Goal: Task Accomplishment & Management: Use online tool/utility

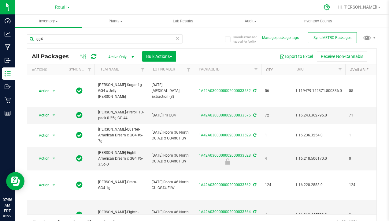
click at [330, 7] on icon at bounding box center [327, 7] width 6 height 6
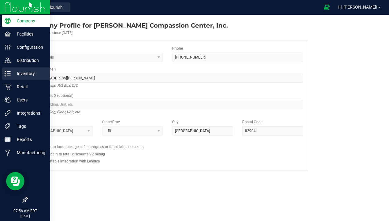
click at [11, 72] on p "Inventory" at bounding box center [29, 73] width 37 height 7
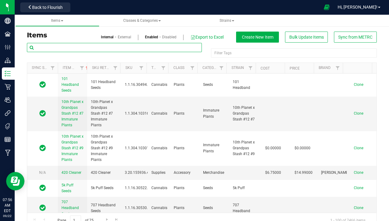
click at [102, 44] on input "text" at bounding box center [114, 47] width 175 height 9
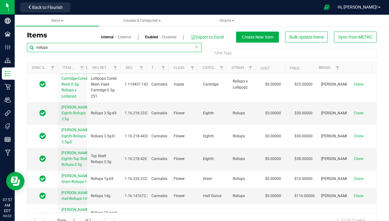
scroll to position [184, 0]
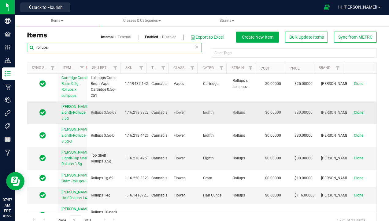
type input "rollups"
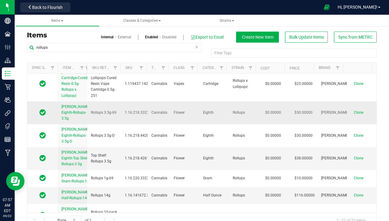
drag, startPoint x: 60, startPoint y: 133, endPoint x: 81, endPoint y: 152, distance: 28.6
click at [81, 124] on td "[PERSON_NAME]-Eighth-Rollups-3.5g" at bounding box center [72, 112] width 29 height 23
copy span "[PERSON_NAME]-Eighth-Rollups-3.5g"
click at [348, 124] on td "Clone" at bounding box center [362, 112] width 30 height 23
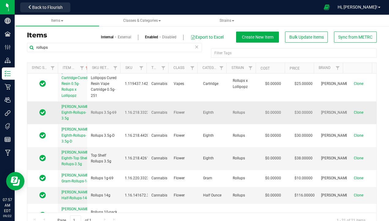
click at [354, 114] on span "Clone" at bounding box center [358, 112] width 9 height 4
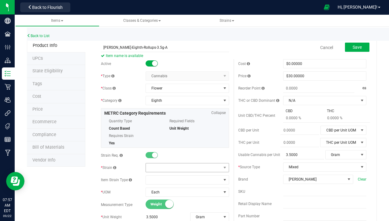
type input "[PERSON_NAME]-Eighth-Rollups-3.5g-A"
click at [177, 169] on span at bounding box center [183, 167] width 75 height 9
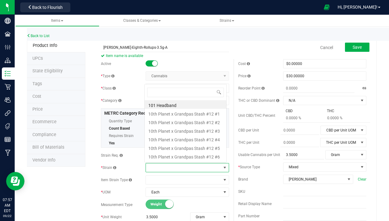
scroll to position [9, 81]
type input "roll"
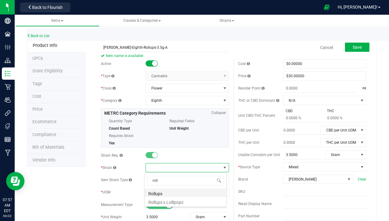
click at [168, 195] on li "Rollups" at bounding box center [186, 192] width 82 height 9
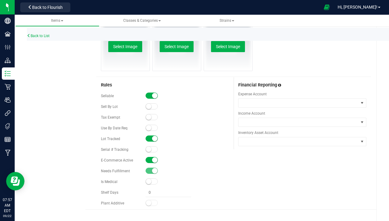
scroll to position [330, 0]
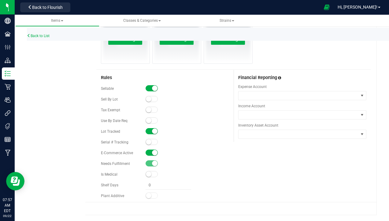
click at [153, 153] on small at bounding box center [155, 153] width 6 height 6
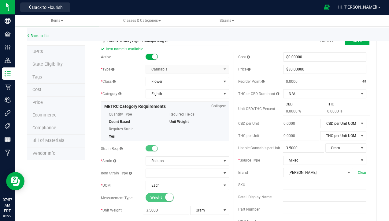
scroll to position [0, 0]
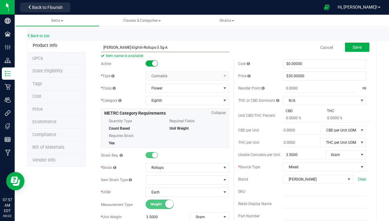
drag, startPoint x: 125, startPoint y: 47, endPoint x: 153, endPoint y: 53, distance: 28.8
click at [153, 47] on span "[PERSON_NAME]-Eighth-Rollups-3.5g-A Item name is available" at bounding box center [165, 45] width 128 height 4
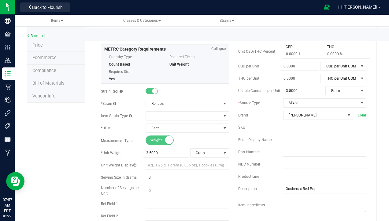
scroll to position [92, 0]
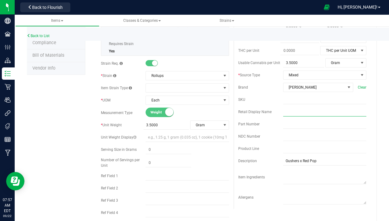
paste input "Rollups-3.5g-A"
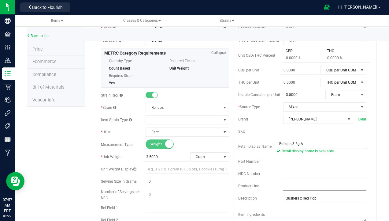
scroll to position [0, 0]
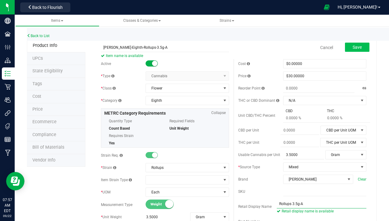
type input "Rollups 3.5g-A"
click at [353, 45] on span "Save" at bounding box center [357, 47] width 9 height 5
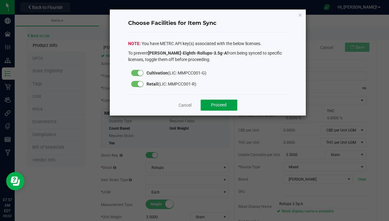
click at [214, 105] on span "Proceed" at bounding box center [219, 104] width 16 height 5
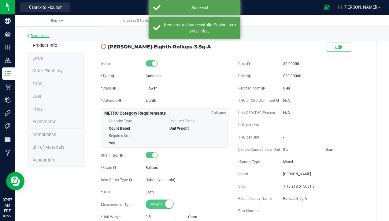
click at [43, 36] on link "Back to List" at bounding box center [38, 36] width 23 height 4
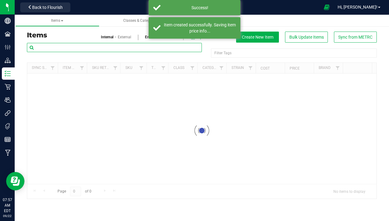
click at [57, 50] on input "text" at bounding box center [114, 47] width 175 height 9
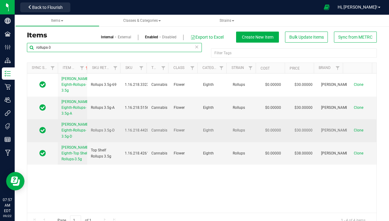
type input "rollups-3"
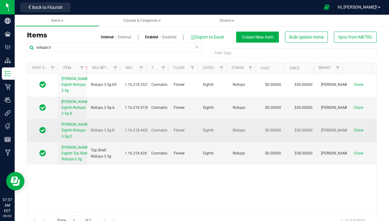
drag, startPoint x: 58, startPoint y: 130, endPoint x: 77, endPoint y: 152, distance: 28.8
click at [77, 142] on td "[PERSON_NAME]-Eighth-Rollups-3.5g-D" at bounding box center [72, 130] width 29 height 23
copy span "[PERSON_NAME]-Eighth-Rollups-3.5g-D"
click at [354, 132] on span "Clone" at bounding box center [358, 130] width 9 height 4
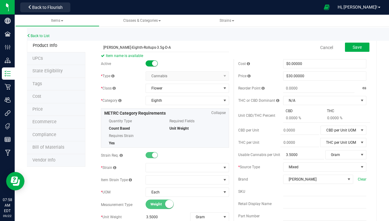
scroll to position [31, 0]
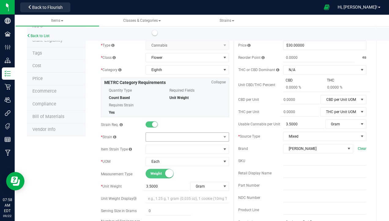
type input "[PERSON_NAME]-Eighth-Rollups-3.5g-D-A"
click at [156, 134] on span at bounding box center [183, 136] width 75 height 9
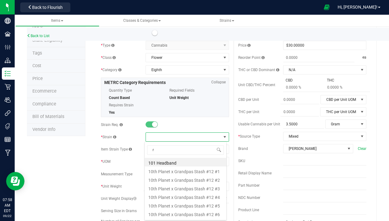
scroll to position [9, 82]
type input "rollu"
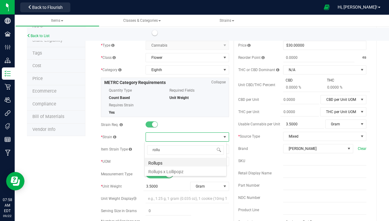
click at [160, 161] on li "Rollups" at bounding box center [186, 162] width 82 height 9
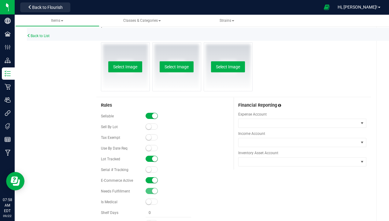
scroll to position [306, 0]
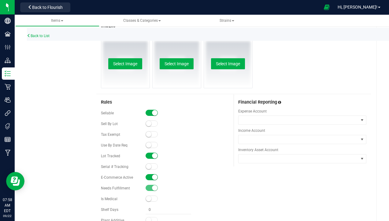
click at [153, 177] on small at bounding box center [155, 177] width 6 height 6
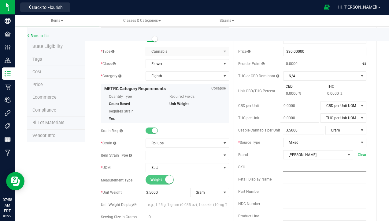
scroll to position [61, 0]
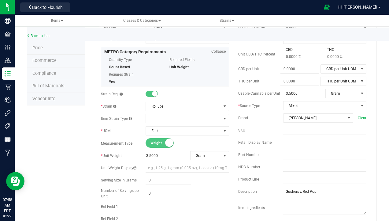
click at [291, 143] on input "text" at bounding box center [324, 142] width 83 height 9
type input "Rollups 3.5g-A"
type input "0.0000"
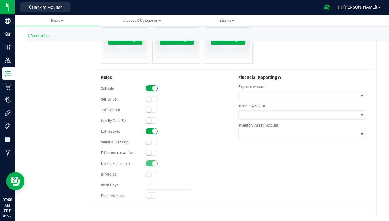
type input "0.0000"
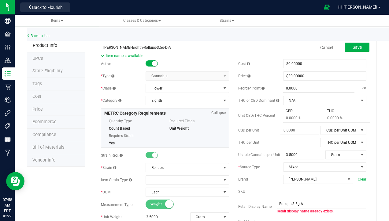
scroll to position [92, 0]
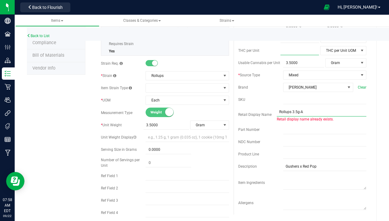
click at [310, 110] on input "Rollups 3.5g-A" at bounding box center [322, 111] width 90 height 9
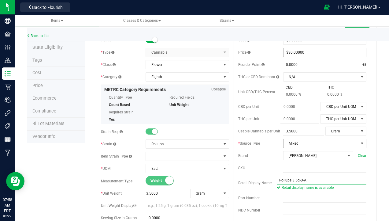
scroll to position [0, 0]
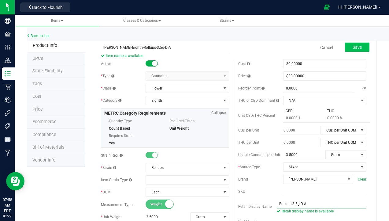
type input "Rollups 3.5g-D-A"
click at [353, 46] on span "Save" at bounding box center [357, 47] width 9 height 5
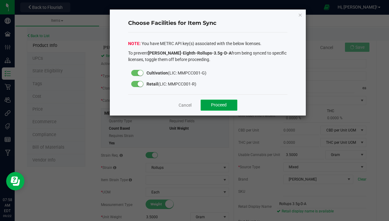
click at [224, 107] on span "Proceed" at bounding box center [219, 104] width 16 height 5
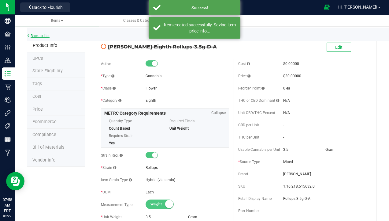
click at [38, 36] on link "Back to List" at bounding box center [38, 36] width 23 height 4
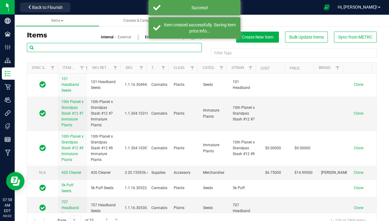
click at [78, 46] on input "text" at bounding box center [114, 47] width 175 height 9
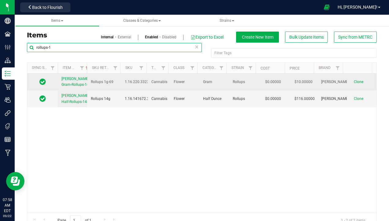
type input "rollups-1"
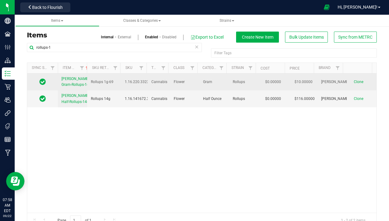
drag, startPoint x: 60, startPoint y: 80, endPoint x: 80, endPoint y: 88, distance: 22.2
click at [80, 88] on td "[PERSON_NAME]-Gram-Rollups-1g" at bounding box center [72, 81] width 29 height 17
copy span "[PERSON_NAME]-Gram-Rollups-1g"
click at [354, 83] on span "Clone" at bounding box center [358, 82] width 9 height 4
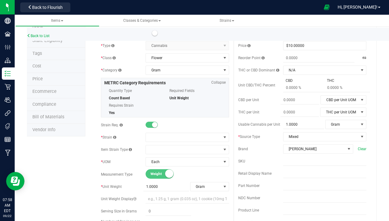
scroll to position [61, 0]
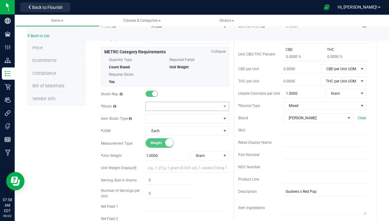
type input "[PERSON_NAME]-Gram-Rollups-1g-A"
click at [161, 102] on span at bounding box center [183, 106] width 75 height 9
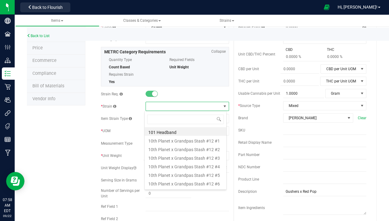
scroll to position [9, 82]
type input "roll"
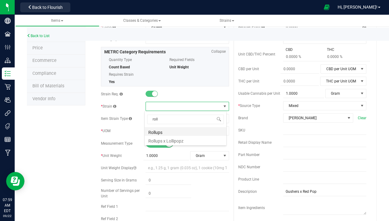
click at [165, 133] on li "Rollups" at bounding box center [186, 131] width 82 height 9
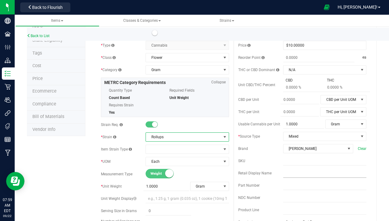
scroll to position [92, 0]
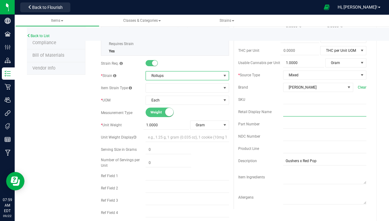
click at [289, 114] on input "text" at bounding box center [324, 111] width 83 height 9
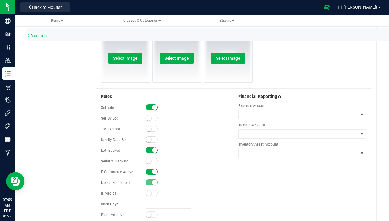
scroll to position [330, 0]
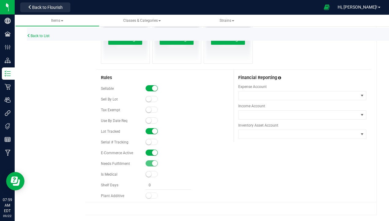
type input "Rollups 1g-A"
click at [158, 155] on div at bounding box center [187, 153] width 83 height 6
click at [154, 152] on small at bounding box center [155, 153] width 6 height 6
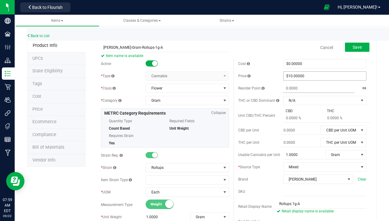
scroll to position [0, 0]
click at [353, 46] on span "Save" at bounding box center [357, 47] width 9 height 5
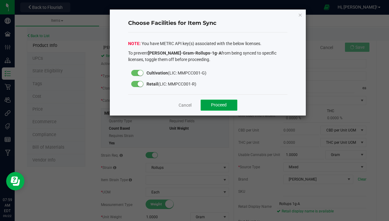
click at [214, 108] on button "Proceed" at bounding box center [219, 104] width 37 height 11
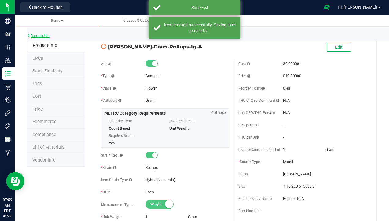
click at [50, 35] on link "Back to List" at bounding box center [38, 36] width 23 height 4
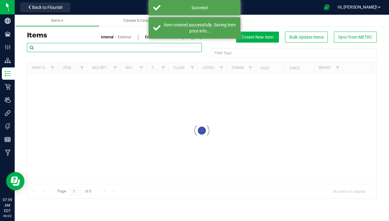
click at [98, 50] on input "text" at bounding box center [114, 47] width 175 height 9
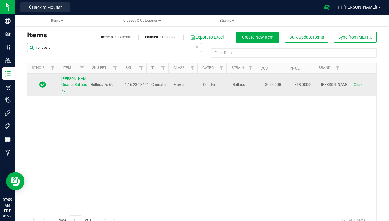
type input "rollups-7"
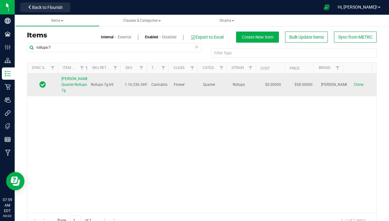
drag, startPoint x: 60, startPoint y: 76, endPoint x: 79, endPoint y: 92, distance: 24.6
click at [79, 92] on td "[PERSON_NAME]-Quarter-Rollups-7g" at bounding box center [72, 84] width 29 height 23
copy span "[PERSON_NAME]-Quarter-Rollups-7g"
click at [354, 85] on span "Clone" at bounding box center [358, 84] width 9 height 4
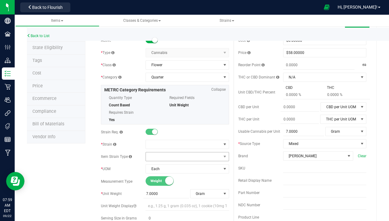
scroll to position [31, 0]
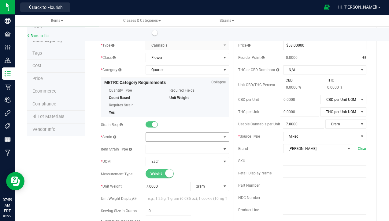
type input "[PERSON_NAME]-Quarter-Rollups-7g-A"
click at [156, 139] on span at bounding box center [183, 136] width 75 height 9
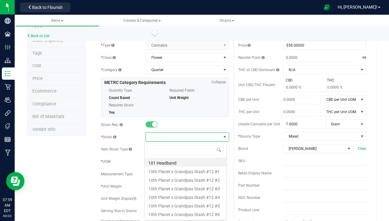
scroll to position [9, 82]
type input "roll"
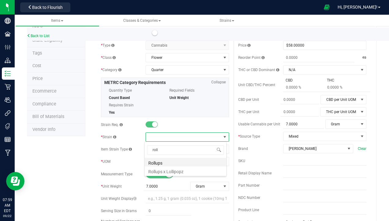
click at [167, 165] on li "Rollups" at bounding box center [186, 162] width 82 height 9
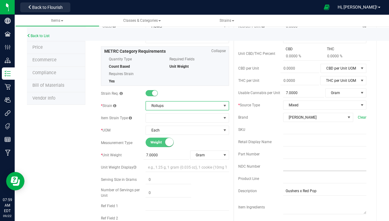
scroll to position [92, 0]
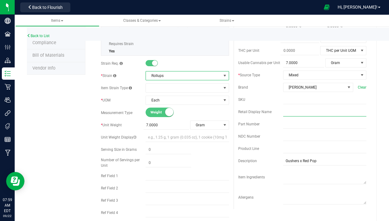
click at [289, 109] on input "text" at bounding box center [324, 111] width 83 height 9
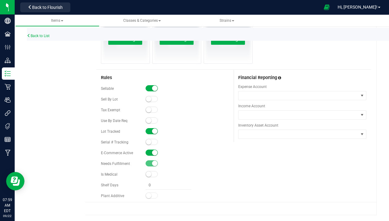
type input "Rollups 7g-A"
click at [154, 152] on small at bounding box center [155, 153] width 6 height 6
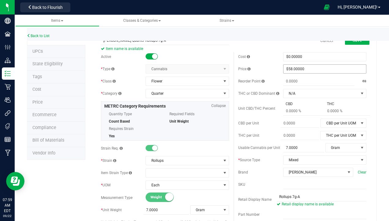
scroll to position [0, 0]
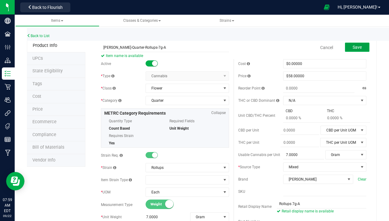
click at [354, 50] on button "Save" at bounding box center [357, 47] width 24 height 9
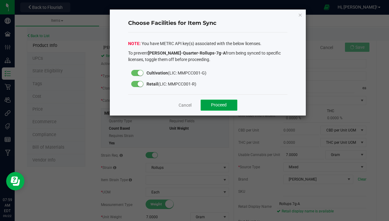
click at [220, 108] on button "Proceed" at bounding box center [219, 104] width 37 height 11
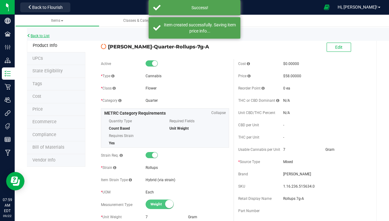
click at [39, 35] on link "Back to List" at bounding box center [38, 36] width 23 height 4
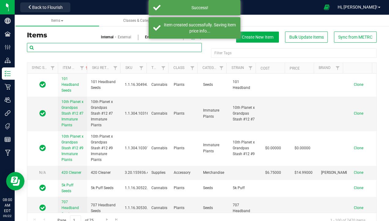
click at [70, 44] on input "text" at bounding box center [114, 47] width 175 height 9
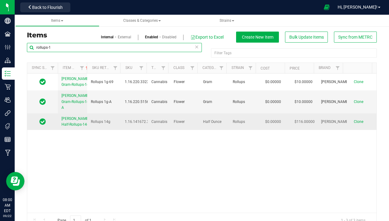
type input "rollups-1"
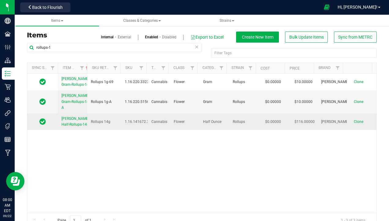
drag, startPoint x: 61, startPoint y: 112, endPoint x: 84, endPoint y: 120, distance: 24.3
click at [84, 120] on td "[PERSON_NAME]-Half-Rollups-14g" at bounding box center [72, 121] width 29 height 17
copy span "[PERSON_NAME]-Half-Rollups-14g"
click at [354, 119] on span "Clone" at bounding box center [358, 121] width 9 height 4
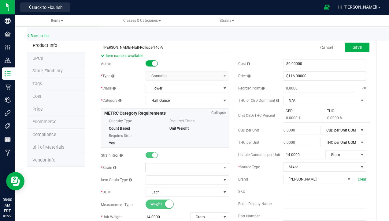
type input "[PERSON_NAME]-Half-Rollups-14g-A"
click at [159, 164] on span at bounding box center [183, 167] width 75 height 9
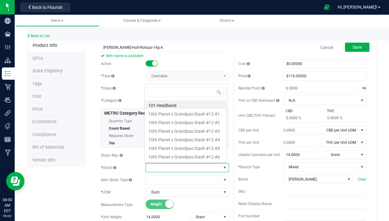
scroll to position [9, 81]
type input "roll"
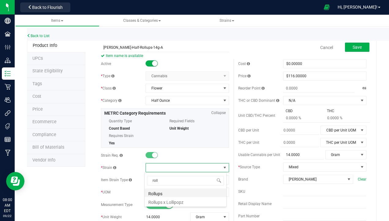
click at [162, 191] on li "Rollups" at bounding box center [186, 192] width 82 height 9
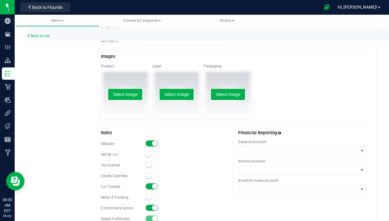
scroll to position [306, 0]
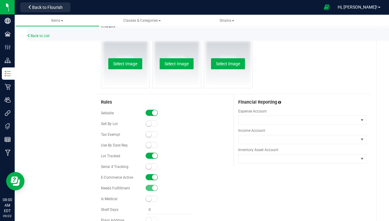
click at [150, 177] on span at bounding box center [152, 177] width 12 height 6
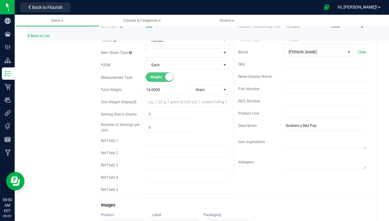
scroll to position [92, 0]
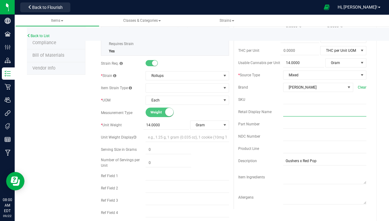
click at [286, 113] on input "text" at bounding box center [324, 111] width 83 height 9
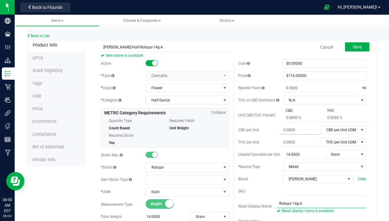
scroll to position [0, 0]
type input "Rollups 14g-A"
click at [360, 45] on button "Save" at bounding box center [357, 47] width 24 height 9
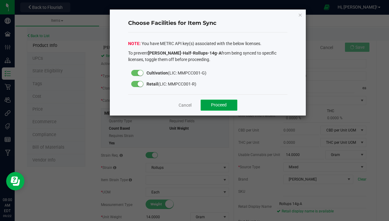
click at [215, 101] on button "Proceed" at bounding box center [219, 104] width 37 height 11
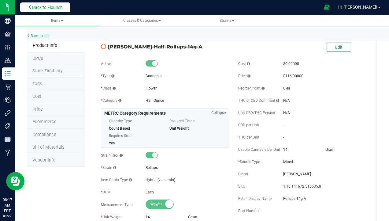
click at [32, 7] on span "Back to Flourish" at bounding box center [47, 7] width 31 height 5
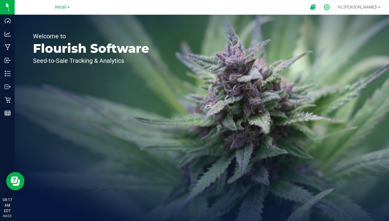
click at [330, 6] on icon at bounding box center [327, 7] width 6 height 6
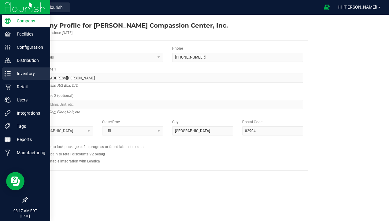
click at [24, 78] on div "Inventory" at bounding box center [26, 73] width 48 height 12
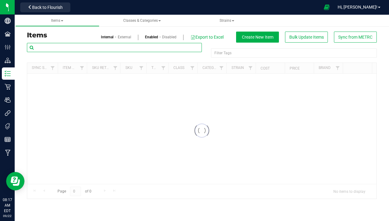
click at [75, 49] on input "text" at bounding box center [114, 47] width 175 height 9
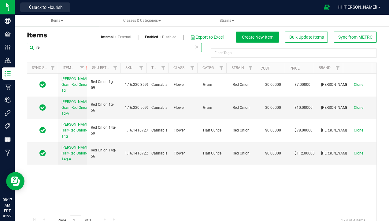
type input "r"
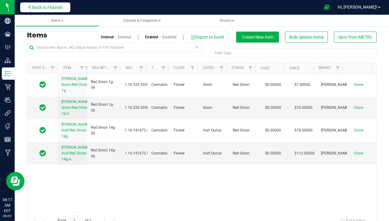
click at [46, 12] on button "Back to Flourish" at bounding box center [45, 7] width 50 height 10
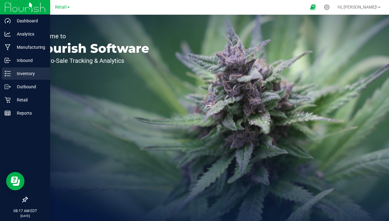
click at [19, 69] on div "Inventory" at bounding box center [26, 73] width 48 height 12
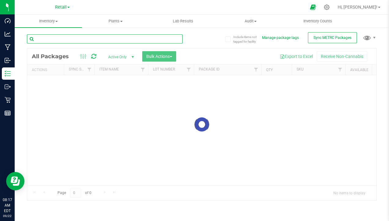
click at [64, 41] on input "text" at bounding box center [105, 38] width 156 height 9
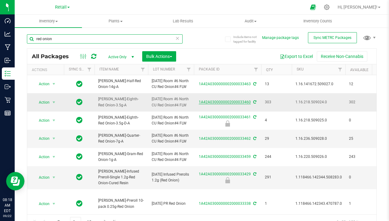
type input "red onion"
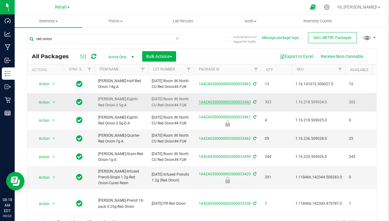
click at [215, 104] on link "1A42A0300000002000033460" at bounding box center [225, 102] width 52 height 4
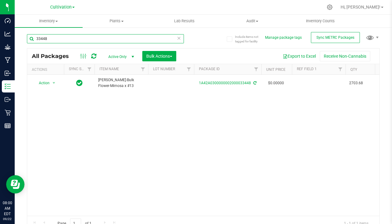
click at [62, 39] on input "33448" at bounding box center [105, 38] width 157 height 9
type input "3"
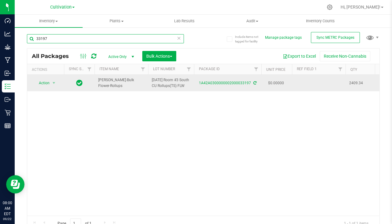
type input "33197"
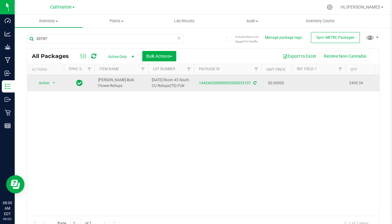
click at [320, 81] on td at bounding box center [319, 83] width 54 height 17
type input "7/21/25"
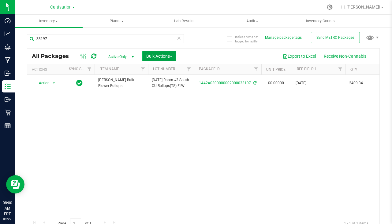
click at [158, 59] on span "Bulk Actions" at bounding box center [159, 56] width 26 height 5
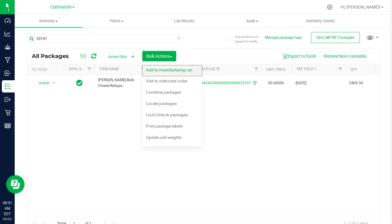
click at [158, 69] on span "Add to manufacturing run" at bounding box center [169, 70] width 46 height 5
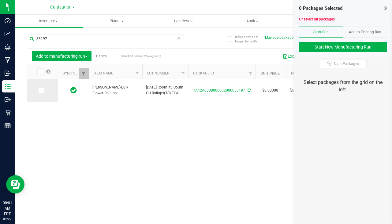
click at [40, 91] on icon at bounding box center [41, 91] width 4 height 0
click at [0, 0] on input "checkbox" at bounding box center [0, 0] width 0 height 0
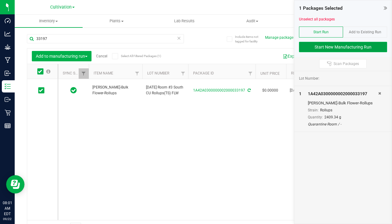
click at [324, 49] on button "Start New Manufacturing Run" at bounding box center [343, 47] width 88 height 10
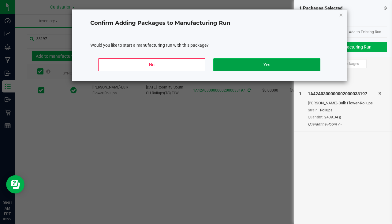
click at [264, 62] on button "Yes" at bounding box center [266, 64] width 107 height 13
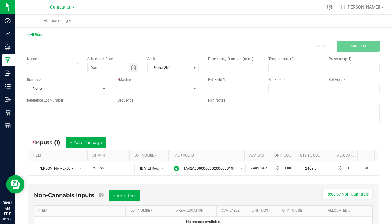
click at [55, 72] on input at bounding box center [52, 67] width 51 height 9
type input "R"
click at [134, 66] on span "Toggle calendar" at bounding box center [133, 67] width 5 height 5
type input "Slater - Rollups 9/22/25"
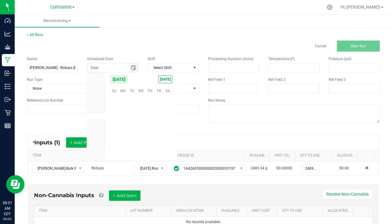
scroll to position [99209, 0]
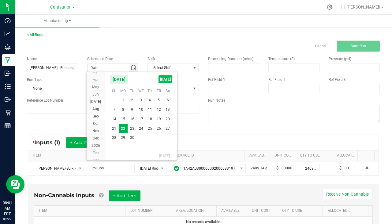
click at [170, 80] on span "TODAY" at bounding box center [165, 80] width 14 height 8
type input "[DATE]"
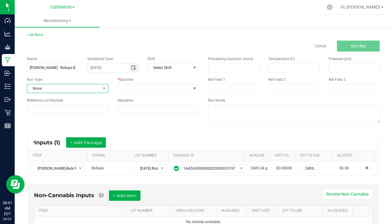
click at [80, 89] on span "None" at bounding box center [63, 88] width 73 height 9
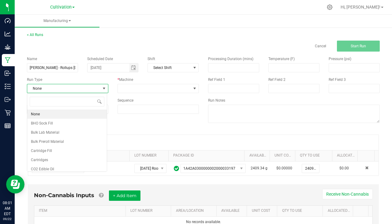
scroll to position [9, 80]
type input "pa"
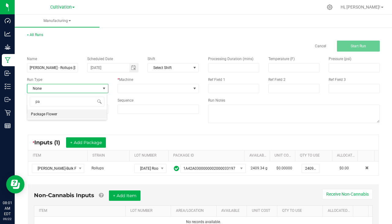
click at [51, 113] on span "Package Flower" at bounding box center [44, 114] width 26 height 6
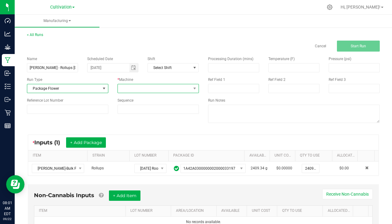
click at [120, 87] on span at bounding box center [154, 88] width 73 height 9
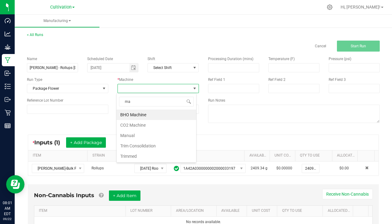
type input "man"
click at [132, 113] on li "Manual" at bounding box center [157, 115] width 80 height 10
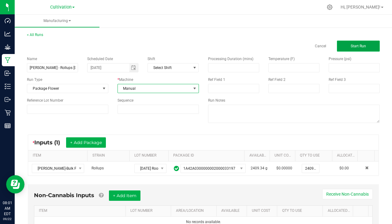
click at [350, 47] on span "Start Run" at bounding box center [357, 46] width 15 height 4
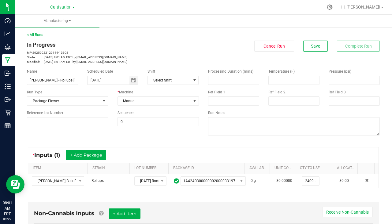
scroll to position [153, 0]
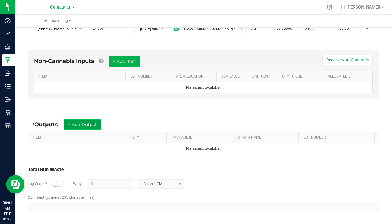
click at [81, 121] on button "+ Add Output" at bounding box center [82, 125] width 37 height 10
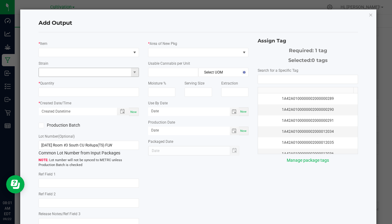
type input "7/21/25"
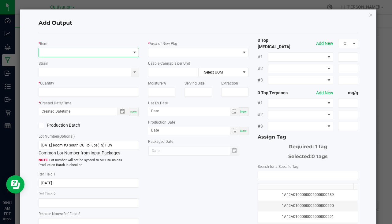
click at [60, 54] on span "NO DATA FOUND" at bounding box center [85, 52] width 92 height 9
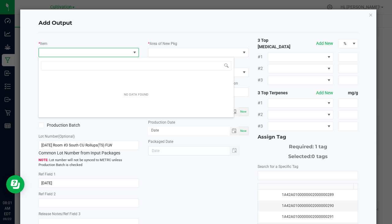
scroll to position [9, 99]
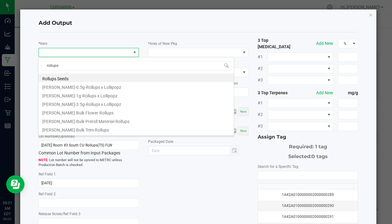
type input "rollups-1"
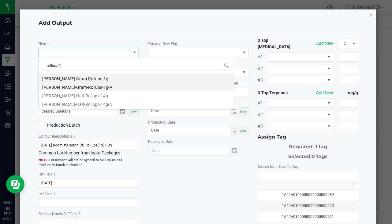
click at [93, 88] on li "[PERSON_NAME]-Gram-Rollups-1g-A" at bounding box center [136, 86] width 195 height 9
type input "0 ea"
type input "1"
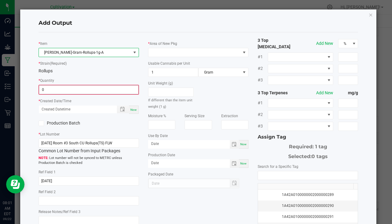
click at [71, 91] on input "0" at bounding box center [88, 90] width 99 height 9
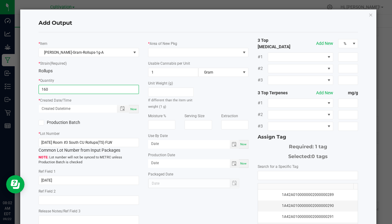
type input "160 ea"
click at [135, 112] on div "Now" at bounding box center [134, 109] width 10 height 8
type input "09/22/2025 8:02 AM"
type input "[DATE]"
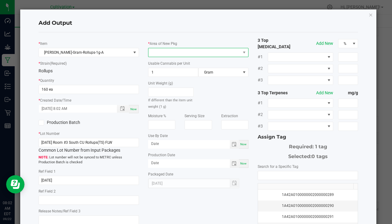
click at [153, 54] on span at bounding box center [194, 52] width 92 height 9
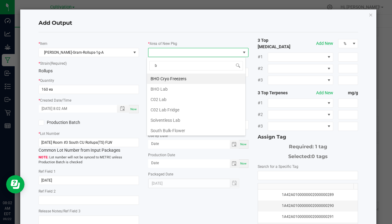
type input "bu"
click at [177, 81] on li "South Bulk-Flower" at bounding box center [196, 79] width 98 height 10
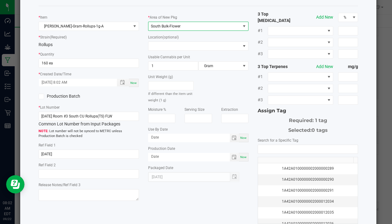
scroll to position [61, 0]
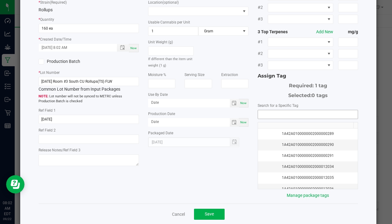
click at [302, 112] on input "NO DATA FOUND" at bounding box center [308, 114] width 100 height 9
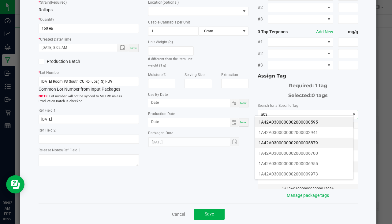
scroll to position [92, 0]
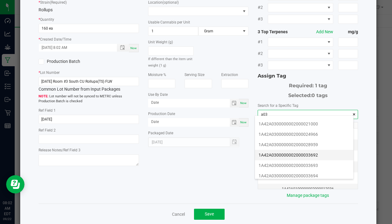
click at [314, 157] on li "1A42A0300000002000033692" at bounding box center [304, 155] width 98 height 10
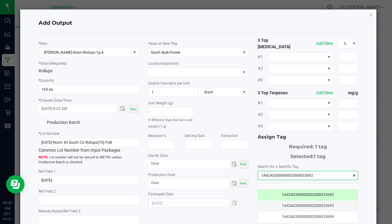
scroll to position [68, 0]
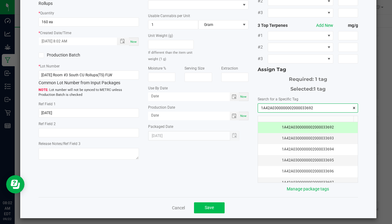
type input "1A42A0300000002000033692"
click at [205, 206] on span "Save" at bounding box center [209, 208] width 9 height 5
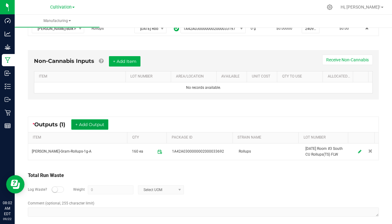
click at [90, 127] on button "+ Add Output" at bounding box center [89, 125] width 37 height 10
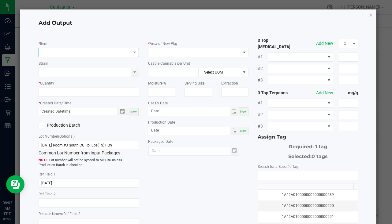
click at [58, 50] on span "NO DATA FOUND" at bounding box center [85, 52] width 92 height 9
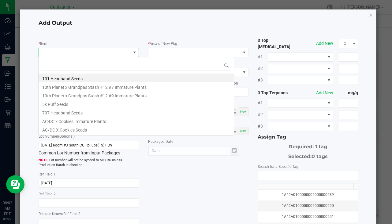
scroll to position [9, 99]
type input "rollups-3"
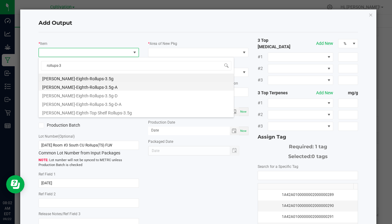
click at [77, 90] on li "[PERSON_NAME]-Eighth-Rollups-3.5g-A" at bounding box center [136, 86] width 195 height 9
type input "0 ea"
type input "3.5"
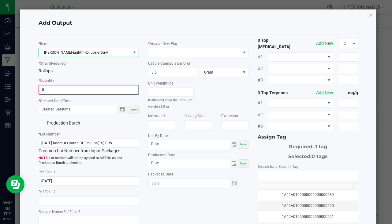
click at [49, 91] on input "0" at bounding box center [88, 90] width 99 height 9
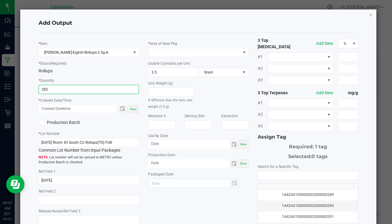
type input "282 ea"
click at [134, 110] on span "Now" at bounding box center [133, 109] width 6 height 3
type input "09/22/2025 8:02 AM"
type input "[DATE]"
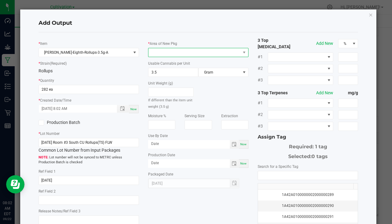
click at [163, 54] on span at bounding box center [194, 52] width 92 height 9
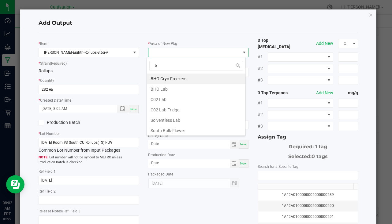
type input "bu"
click at [175, 80] on li "South Bulk-Flower" at bounding box center [196, 79] width 98 height 10
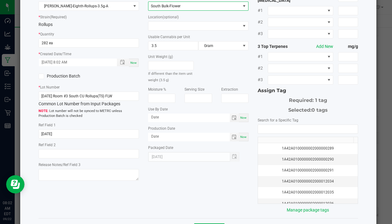
scroll to position [68, 0]
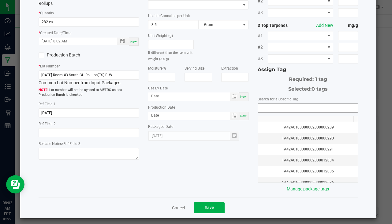
click at [270, 107] on input "NO DATA FOUND" at bounding box center [308, 108] width 100 height 9
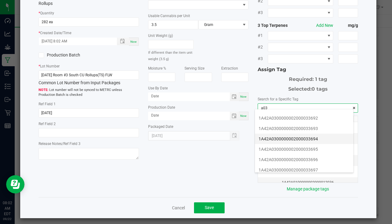
scroll to position [92, 0]
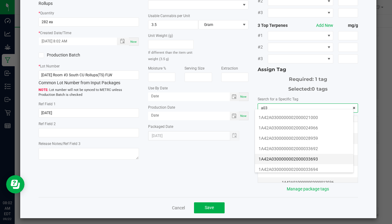
click at [291, 158] on li "1A42A0300000002000033693" at bounding box center [304, 159] width 98 height 10
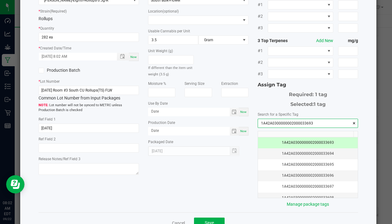
scroll to position [68, 0]
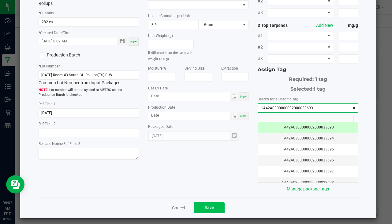
type input "1A42A0300000002000033693"
click at [205, 206] on span "Save" at bounding box center [209, 208] width 9 height 5
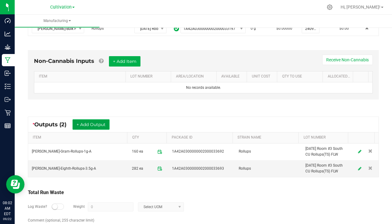
click at [95, 123] on button "+ Add Output" at bounding box center [90, 125] width 37 height 10
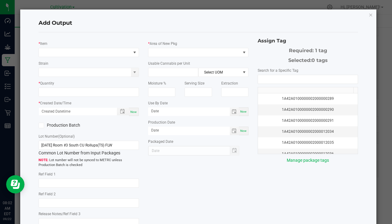
type input "7/21/25"
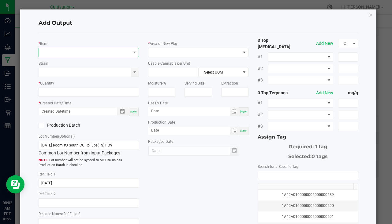
click at [53, 49] on span "NO DATA FOUND" at bounding box center [85, 52] width 92 height 9
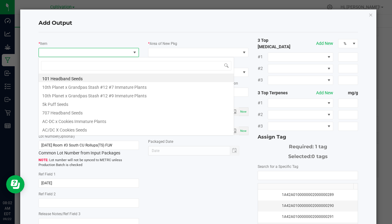
scroll to position [9, 99]
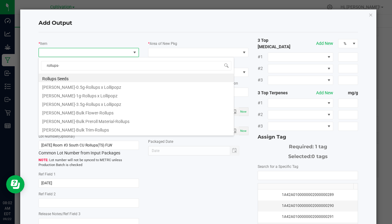
type input "rollups-3"
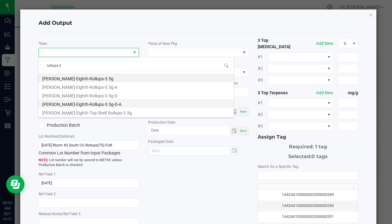
click at [101, 106] on li "[PERSON_NAME]-Eighth-Rollups-3.5g-D-A" at bounding box center [136, 103] width 195 height 9
type input "0 ea"
type input "3.5"
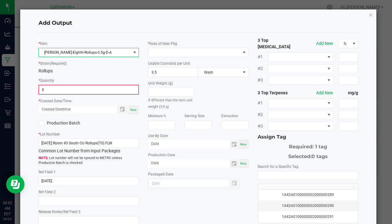
click at [53, 87] on input "0" at bounding box center [88, 90] width 99 height 9
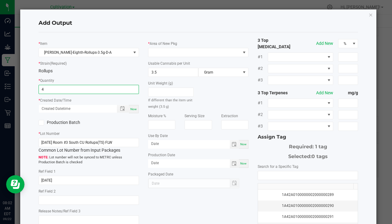
type input "4 ea"
click at [134, 110] on span "Now" at bounding box center [133, 109] width 6 height 3
type input "09/22/2025 8:02 AM"
type input "[DATE]"
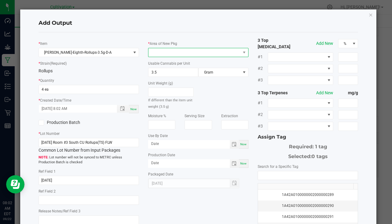
click at [154, 50] on span at bounding box center [194, 52] width 92 height 9
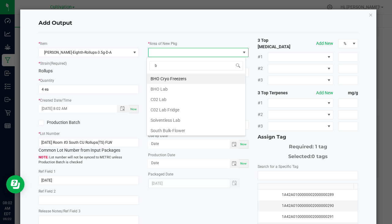
type input "bu"
click at [193, 80] on li "South Bulk-Flower" at bounding box center [196, 79] width 98 height 10
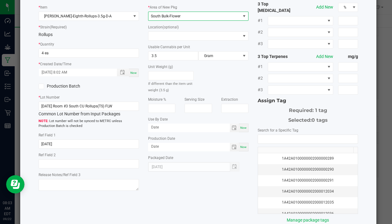
scroll to position [68, 0]
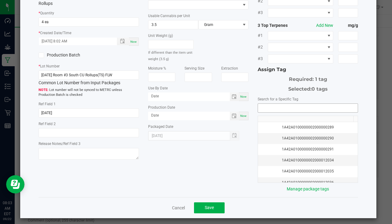
click at [262, 104] on input "NO DATA FOUND" at bounding box center [308, 108] width 100 height 9
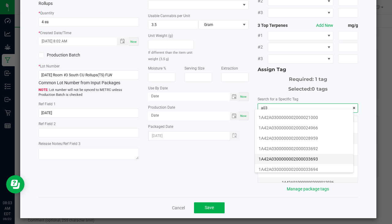
scroll to position [122, 0]
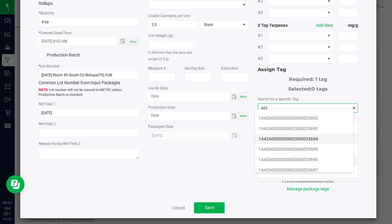
click at [309, 139] on li "1A42A0300000002000033694" at bounding box center [304, 139] width 98 height 10
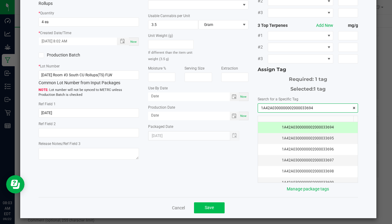
type input "1A42A0300000002000033694"
click at [217, 203] on button "Save" at bounding box center [209, 208] width 31 height 11
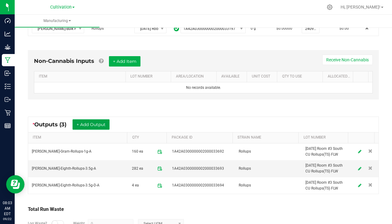
scroll to position [183, 0]
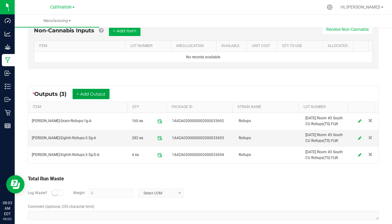
click at [87, 95] on button "+ Add Output" at bounding box center [90, 94] width 37 height 10
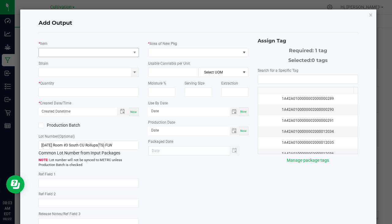
type input "7/21/25"
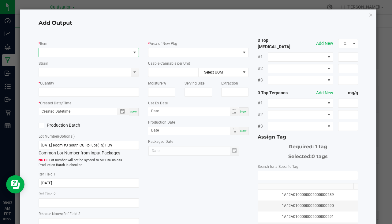
click at [52, 54] on span "NO DATA FOUND" at bounding box center [85, 52] width 92 height 9
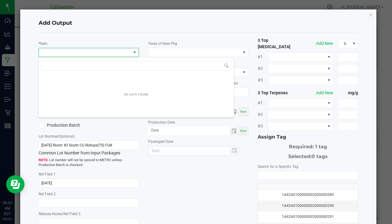
scroll to position [9, 99]
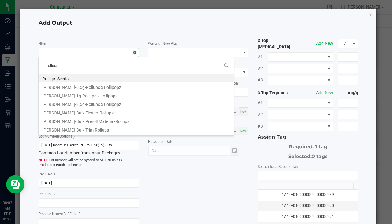
type input "rollups-7"
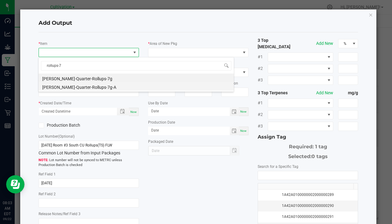
click at [89, 86] on li "[PERSON_NAME]-Quarter-Rollups-7g-A" at bounding box center [136, 86] width 195 height 9
type input "0 ea"
type input "7"
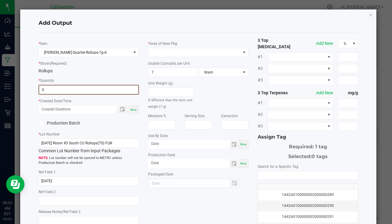
click at [52, 89] on input "0" at bounding box center [88, 90] width 99 height 9
type input "40 ea"
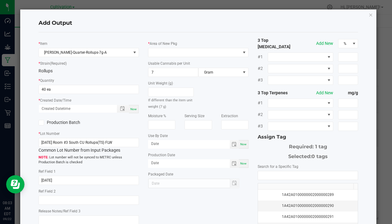
click at [132, 110] on span "Now" at bounding box center [133, 109] width 6 height 3
type input "09/22/2025 8:03 AM"
type input "[DATE]"
click at [164, 49] on span at bounding box center [194, 52] width 92 height 9
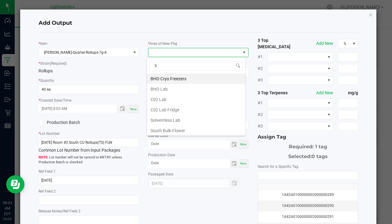
type input "bu"
click at [175, 81] on li "South Bulk-Flower" at bounding box center [196, 79] width 98 height 10
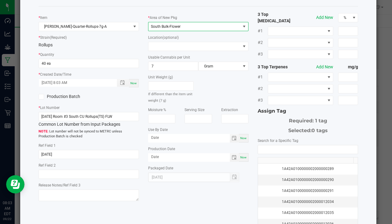
scroll to position [61, 0]
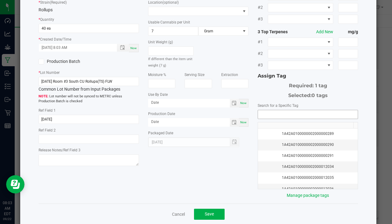
click at [272, 115] on input "NO DATA FOUND" at bounding box center [308, 114] width 100 height 9
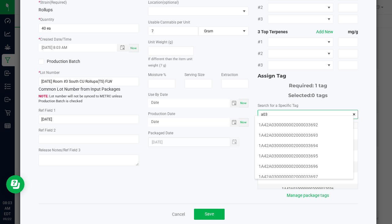
scroll to position [122, 0]
click at [309, 158] on li "1A42A0300000002000033695" at bounding box center [304, 156] width 98 height 10
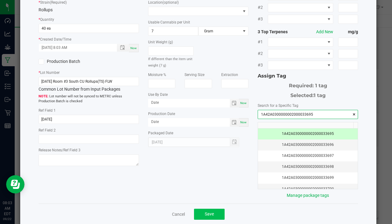
type input "1A42A0300000002000033695"
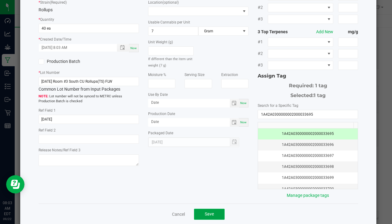
click at [205, 212] on span "Save" at bounding box center [209, 214] width 9 height 5
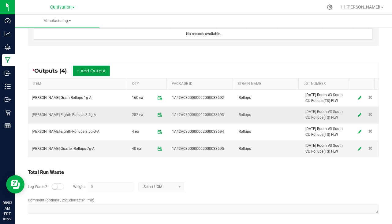
scroll to position [214, 0]
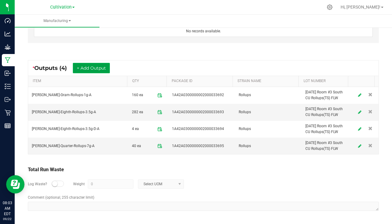
click at [91, 64] on button "+ Add Output" at bounding box center [91, 68] width 37 height 10
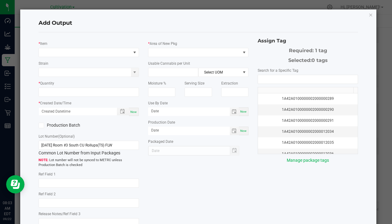
type input "7/21/25"
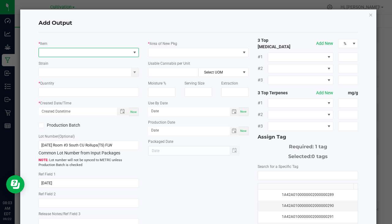
click at [89, 51] on span "NO DATA FOUND" at bounding box center [85, 52] width 92 height 9
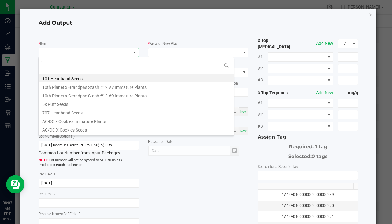
scroll to position [9, 99]
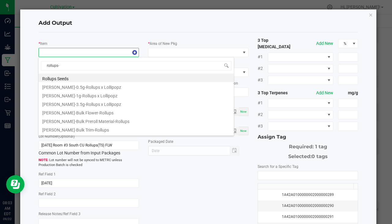
type input "rollups-1"
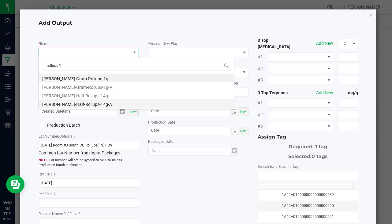
click at [81, 107] on li "[PERSON_NAME]-Half-Rollups-14g-A" at bounding box center [136, 103] width 195 height 9
type input "0 ea"
type input "14"
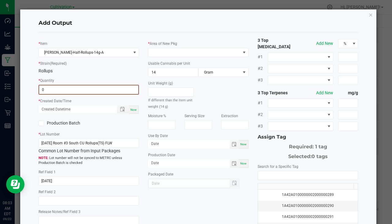
click at [56, 90] on input "0" at bounding box center [88, 90] width 99 height 9
type input "30 ea"
click at [139, 105] on div "* Item Slater-Half-Rollups-14g-A * Strain (Required) Rollups * Quantity 30 ea *…" at bounding box center [88, 133] width 109 height 192
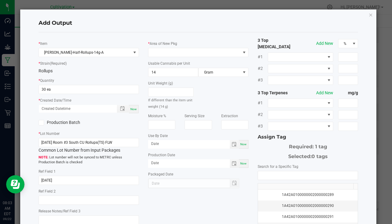
click at [133, 111] on span "Now" at bounding box center [133, 109] width 6 height 3
type input "09/22/2025 8:03 AM"
type input "[DATE]"
click at [157, 47] on div "* Area of New Pkg" at bounding box center [198, 48] width 100 height 17
click at [158, 49] on span at bounding box center [194, 52] width 92 height 9
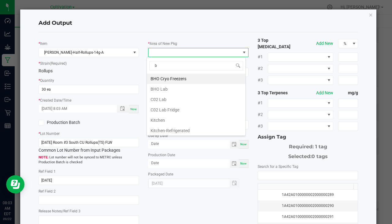
type input "bu"
click at [186, 78] on li "South Bulk-Flower" at bounding box center [196, 79] width 98 height 10
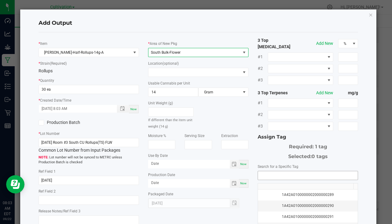
scroll to position [68, 0]
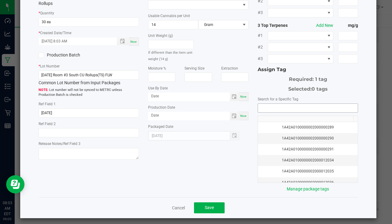
click at [271, 107] on input "NO DATA FOUND" at bounding box center [308, 108] width 100 height 9
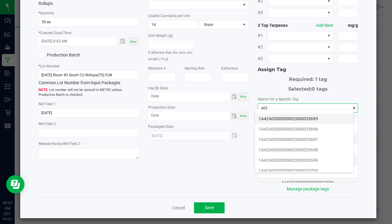
scroll to position [122, 0]
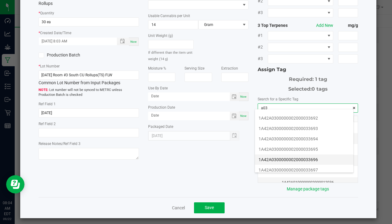
click at [313, 161] on li "1A42A0300000002000033696" at bounding box center [304, 160] width 98 height 10
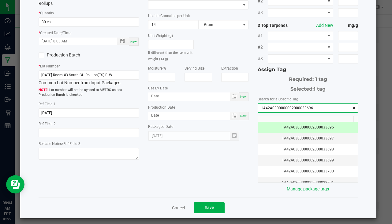
type input "1A42A0300000002000033696"
click at [206, 199] on div "Cancel Save" at bounding box center [198, 208] width 319 height 21
click at [206, 203] on button "Save" at bounding box center [209, 208] width 31 height 11
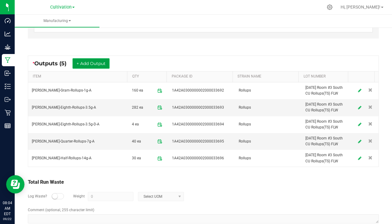
click at [96, 59] on button "+ Add Output" at bounding box center [90, 63] width 37 height 10
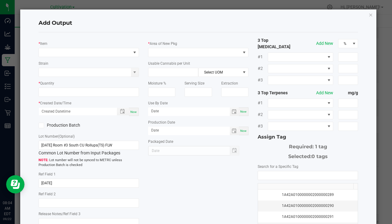
click at [71, 48] on div "* Item" at bounding box center [89, 48] width 100 height 17
click at [72, 50] on span "NO DATA FOUND" at bounding box center [85, 52] width 92 height 9
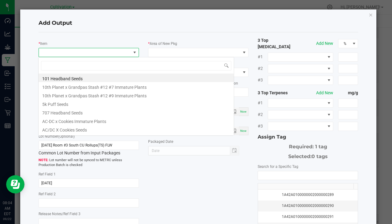
scroll to position [9, 99]
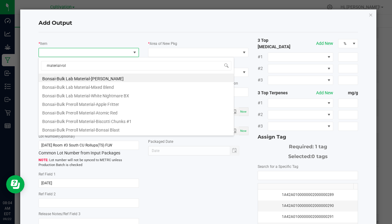
type input "material-roll"
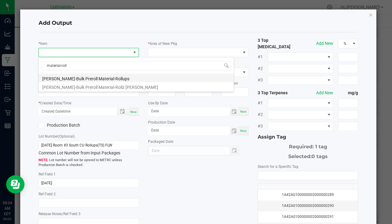
click at [86, 81] on li "[PERSON_NAME]-Bulk Preroll Material-Rollups" at bounding box center [136, 78] width 195 height 9
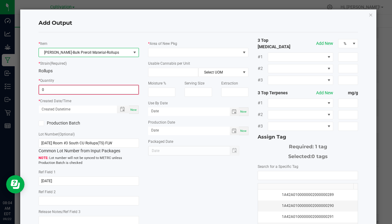
click at [65, 93] on input "0" at bounding box center [88, 90] width 99 height 9
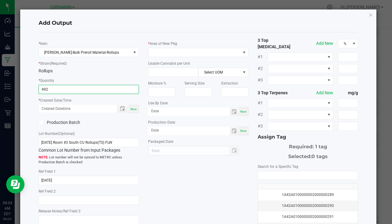
type input "492.0000 g"
click at [129, 113] on div "Now" at bounding box center [134, 109] width 10 height 8
type input "09/22/2025 8:04 AM"
type input "[DATE]"
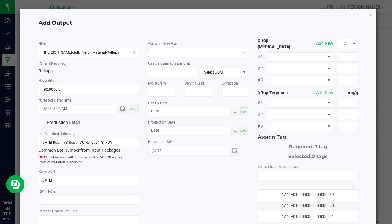
click at [156, 56] on span at bounding box center [194, 52] width 92 height 9
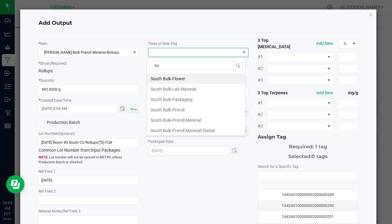
type input "b"
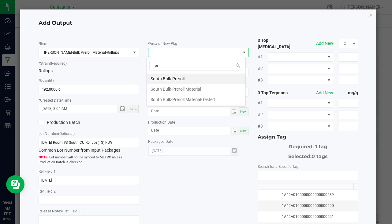
type input "pre"
drag, startPoint x: 182, startPoint y: 91, endPoint x: 210, endPoint y: 85, distance: 28.3
click at [182, 91] on li "South Bulk-Preroll Material" at bounding box center [196, 89] width 98 height 10
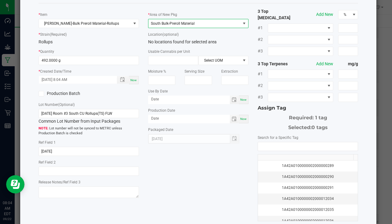
scroll to position [68, 0]
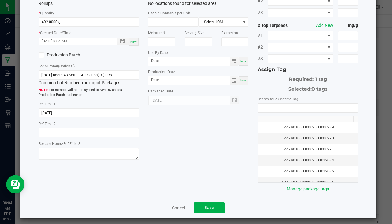
click at [291, 111] on div "1A42A0100000002000000289 1A42A0100000002000000290 1A42A0100000002000000291 1A42…" at bounding box center [308, 144] width 100 height 80
click at [291, 106] on input "NO DATA FOUND" at bounding box center [308, 108] width 100 height 9
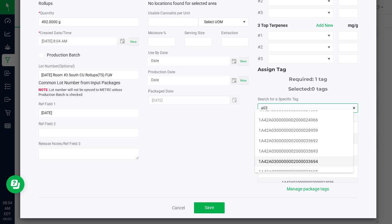
scroll to position [122, 0]
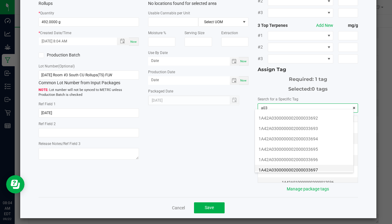
click at [312, 170] on li "1A42A0300000002000033697" at bounding box center [304, 170] width 98 height 10
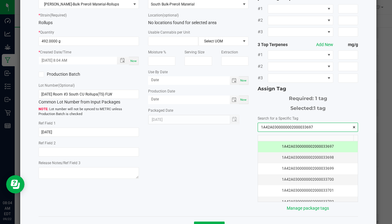
scroll to position [68, 0]
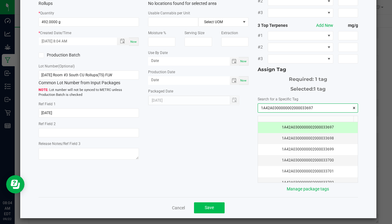
type input "1A42A0300000002000033697"
click at [199, 203] on button "Save" at bounding box center [209, 208] width 31 height 11
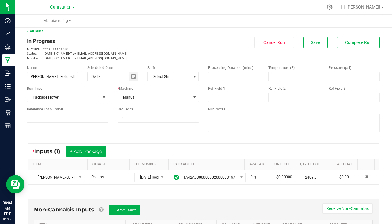
scroll to position [0, 0]
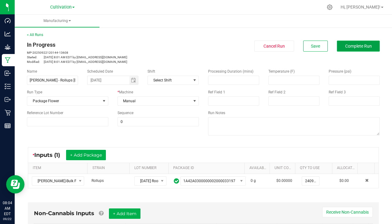
click at [350, 47] on span "Complete Run" at bounding box center [358, 46] width 27 height 5
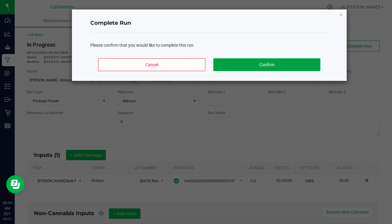
click at [272, 63] on button "Confirm" at bounding box center [266, 64] width 107 height 13
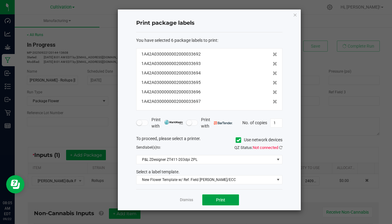
click at [213, 202] on button "Print" at bounding box center [220, 200] width 37 height 11
click at [189, 199] on link "Dismiss" at bounding box center [186, 200] width 13 height 5
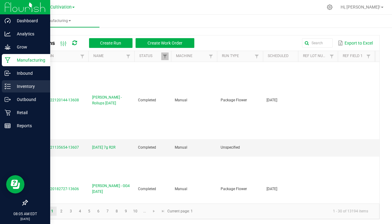
click at [30, 82] on div "Inventory" at bounding box center [26, 86] width 48 height 12
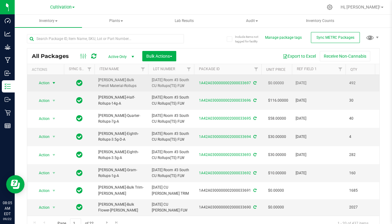
click at [55, 86] on span "select" at bounding box center [53, 83] width 5 height 5
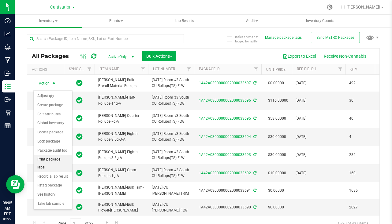
click at [54, 160] on li "Print package label" at bounding box center [53, 163] width 39 height 17
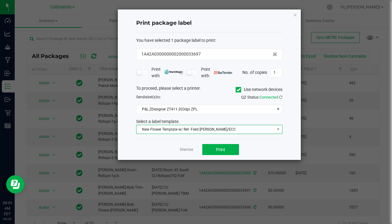
click at [223, 130] on span "New Flower Template w/ Ref. Field SLATER/ECC" at bounding box center [205, 129] width 138 height 9
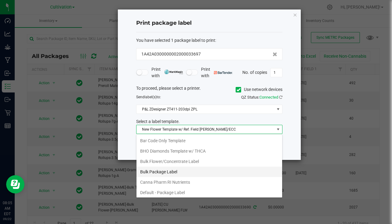
click at [179, 168] on li "Bulk Package Label" at bounding box center [209, 172] width 146 height 10
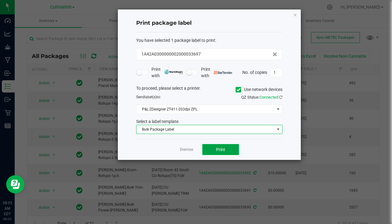
click at [221, 150] on span "Print" at bounding box center [220, 149] width 9 height 5
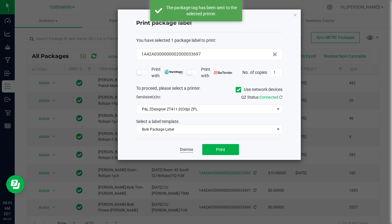
click at [183, 150] on link "Dismiss" at bounding box center [186, 149] width 13 height 5
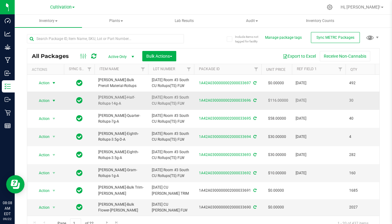
click at [54, 105] on span "select" at bounding box center [54, 101] width 8 height 9
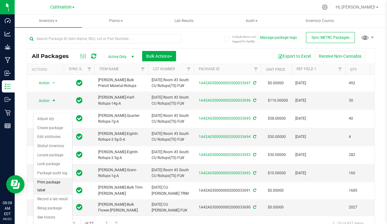
click at [51, 181] on li "Print package label" at bounding box center [53, 186] width 39 height 17
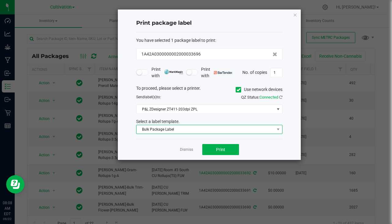
click at [189, 128] on span "Bulk Package Label" at bounding box center [205, 129] width 138 height 9
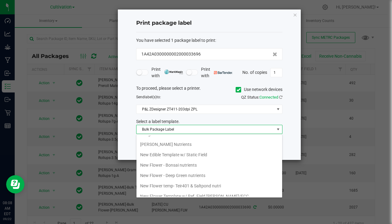
scroll to position [214, 0]
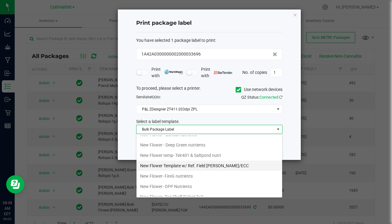
click at [225, 161] on li "New Flower Template w/ Ref. Field SLATER/ECC" at bounding box center [209, 166] width 146 height 10
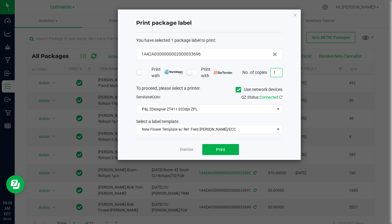
click at [274, 75] on input "1" at bounding box center [276, 73] width 12 height 9
type input "30"
click at [221, 147] on button "Print" at bounding box center [220, 149] width 37 height 11
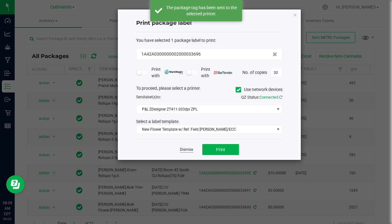
click at [188, 148] on link "Dismiss" at bounding box center [186, 149] width 13 height 5
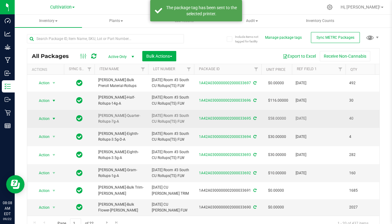
click at [53, 121] on span "select" at bounding box center [53, 119] width 5 height 5
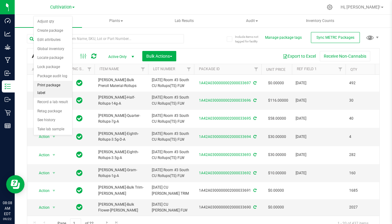
click at [55, 89] on li "Print package label" at bounding box center [53, 89] width 39 height 17
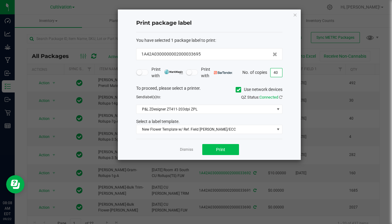
type input "40"
click at [220, 151] on span "Print" at bounding box center [220, 149] width 9 height 5
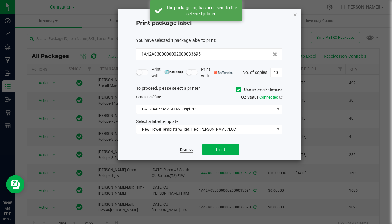
click at [190, 150] on link "Dismiss" at bounding box center [186, 149] width 13 height 5
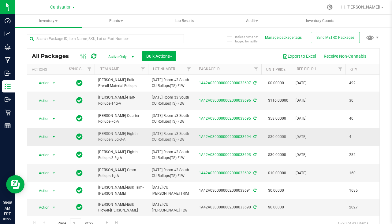
click at [52, 139] on span "select" at bounding box center [53, 137] width 5 height 5
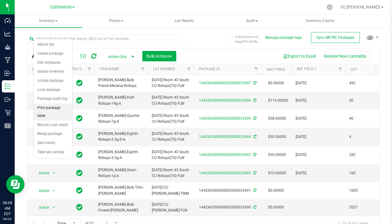
click at [52, 110] on li "Print package label" at bounding box center [53, 112] width 39 height 17
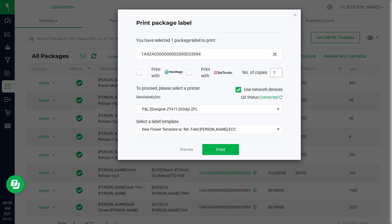
click at [277, 72] on input "1" at bounding box center [276, 73] width 12 height 9
type input "4"
click at [225, 150] on button "Print" at bounding box center [220, 149] width 37 height 11
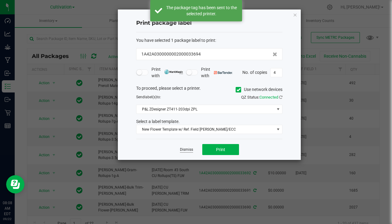
click at [184, 150] on link "Dismiss" at bounding box center [186, 149] width 13 height 5
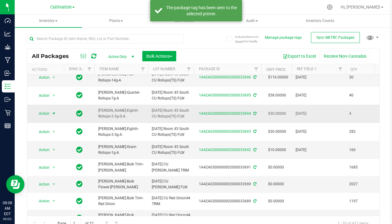
scroll to position [31, 0]
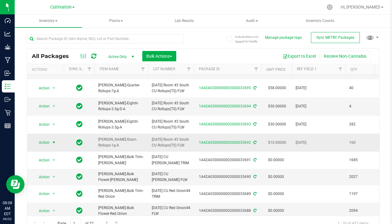
click at [46, 147] on span "Action" at bounding box center [41, 143] width 17 height 9
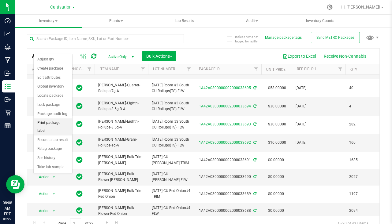
click at [52, 124] on li "Print package label" at bounding box center [53, 127] width 39 height 17
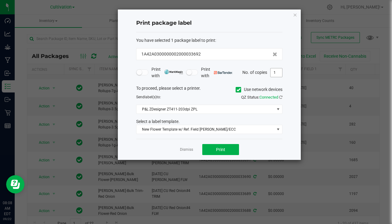
click at [276, 72] on input "1" at bounding box center [276, 73] width 12 height 9
type input "160"
click at [221, 150] on span "Print" at bounding box center [220, 149] width 9 height 5
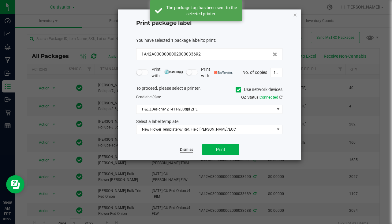
click at [185, 150] on link "Dismiss" at bounding box center [186, 149] width 13 height 5
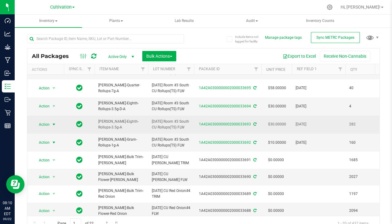
click at [54, 127] on span "select" at bounding box center [53, 124] width 5 height 5
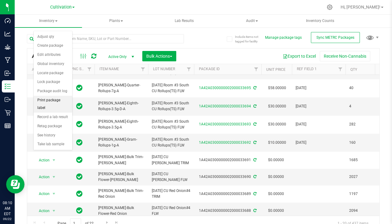
click at [54, 101] on li "Print package label" at bounding box center [53, 104] width 39 height 17
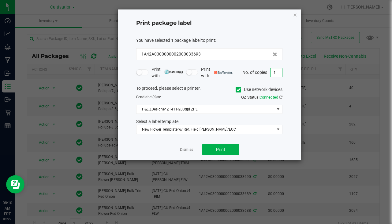
drag, startPoint x: 273, startPoint y: 71, endPoint x: 278, endPoint y: 76, distance: 6.9
click at [273, 71] on input "1" at bounding box center [276, 73] width 12 height 9
type input "282"
click at [219, 150] on span "Print" at bounding box center [220, 149] width 9 height 5
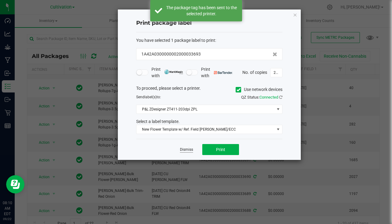
click at [189, 150] on link "Dismiss" at bounding box center [186, 149] width 13 height 5
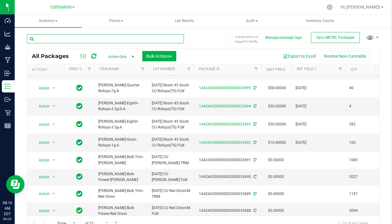
click at [98, 36] on input "text" at bounding box center [105, 38] width 157 height 9
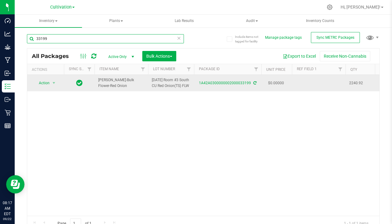
type input "33199"
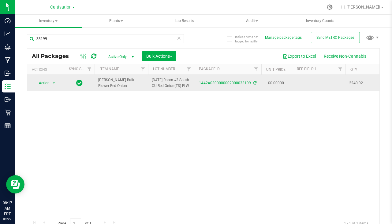
click at [307, 84] on td at bounding box center [319, 83] width 54 height 17
type input "7/21/25"
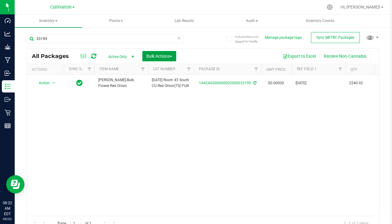
click at [157, 58] on span "Bulk Actions" at bounding box center [159, 56] width 26 height 5
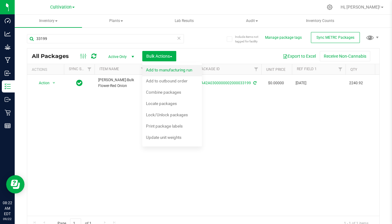
click at [160, 71] on span "Add to manufacturing run" at bounding box center [169, 70] width 46 height 5
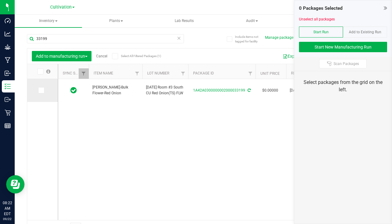
click at [42, 91] on icon at bounding box center [41, 91] width 4 height 0
click at [0, 0] on input "checkbox" at bounding box center [0, 0] width 0 height 0
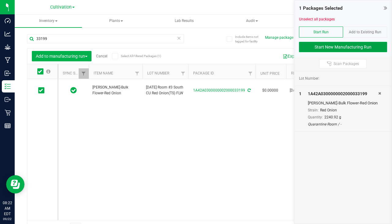
click at [337, 48] on button "Start New Manufacturing Run" at bounding box center [343, 47] width 88 height 10
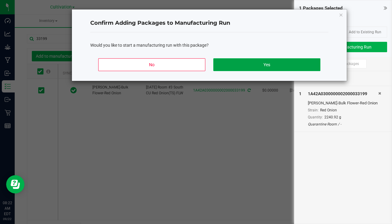
click at [286, 66] on button "Yes" at bounding box center [266, 64] width 107 height 13
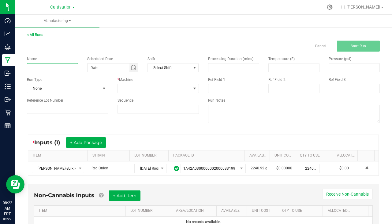
click at [55, 72] on input at bounding box center [52, 67] width 51 height 9
click at [130, 70] on span "Toggle calendar" at bounding box center [133, 68] width 9 height 9
type input "Slater - Red Onion 9/22/25"
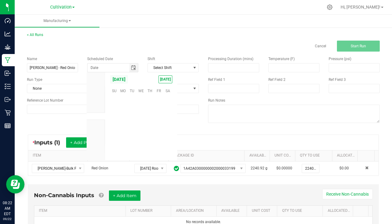
scroll to position [99209, 0]
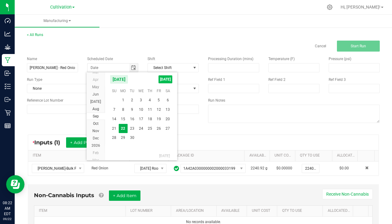
click at [165, 81] on span "TODAY" at bounding box center [165, 80] width 14 height 8
type input "[DATE]"
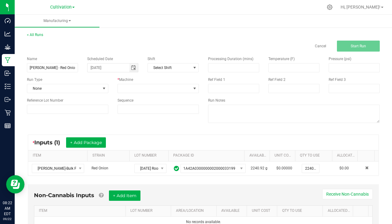
click at [78, 84] on div "Run Type None" at bounding box center [67, 85] width 91 height 16
click at [78, 84] on span "None" at bounding box center [63, 88] width 73 height 9
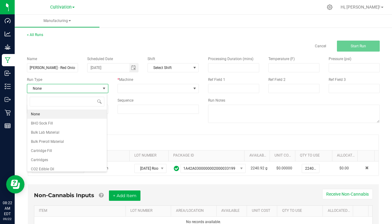
scroll to position [9, 80]
type input "pa"
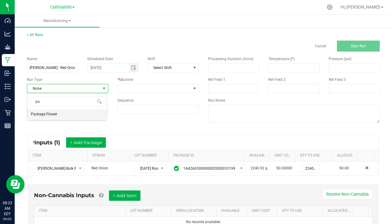
click at [58, 115] on li "Package Flower" at bounding box center [67, 114] width 80 height 9
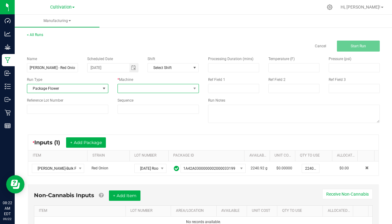
click at [120, 88] on span at bounding box center [154, 88] width 73 height 9
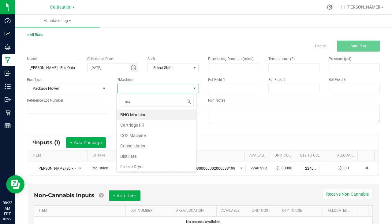
type input "man"
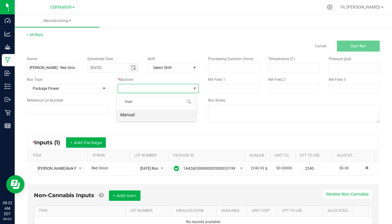
click at [141, 114] on li "Manual" at bounding box center [157, 115] width 80 height 10
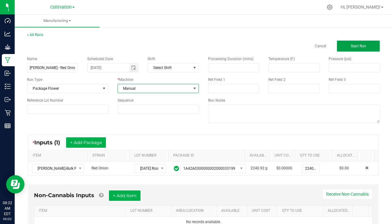
click at [350, 48] on span "Start Run" at bounding box center [357, 46] width 15 height 4
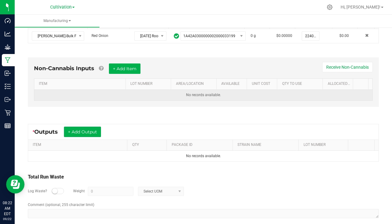
scroll to position [153, 0]
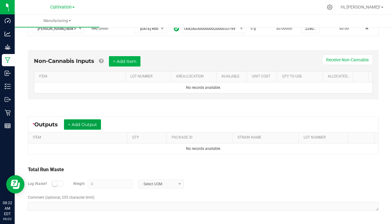
click at [90, 121] on button "+ Add Output" at bounding box center [82, 125] width 37 height 10
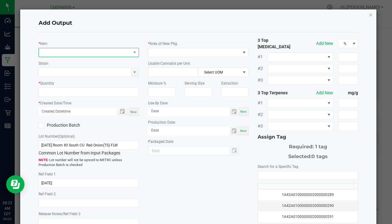
click at [48, 54] on span "NO DATA FOUND" at bounding box center [85, 52] width 92 height 9
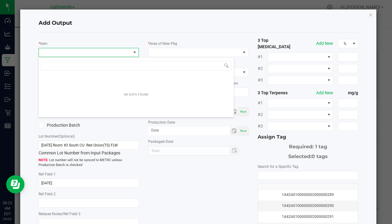
scroll to position [9, 99]
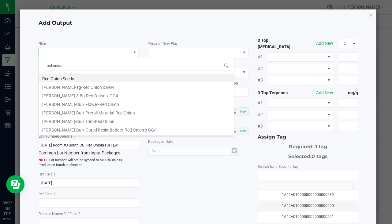
type input "red onion-1"
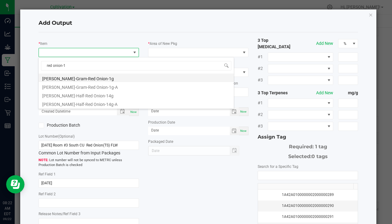
click at [92, 80] on li "[PERSON_NAME]-Gram-Red Onion-1g" at bounding box center [136, 78] width 195 height 9
type input "0 ea"
type input "1"
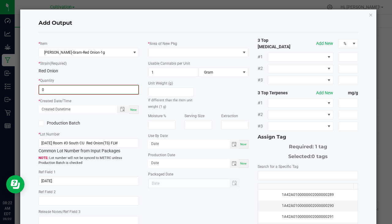
click at [45, 89] on input "0" at bounding box center [88, 90] width 99 height 9
type input "120 ea"
click at [134, 109] on span "Now" at bounding box center [133, 109] width 6 height 3
type input "09/22/2025 8:23 AM"
type input "[DATE]"
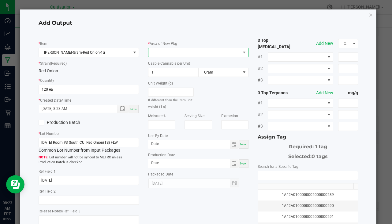
click at [169, 53] on span at bounding box center [194, 52] width 92 height 9
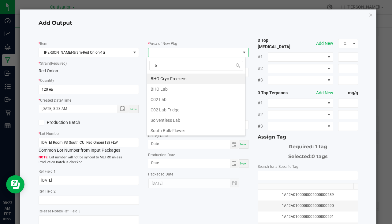
type input "bu"
click at [162, 78] on li "South Bulk-Flower" at bounding box center [196, 79] width 98 height 10
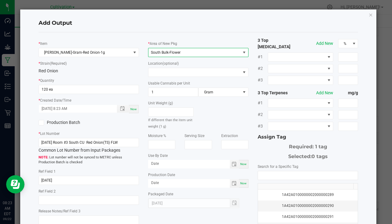
scroll to position [68, 0]
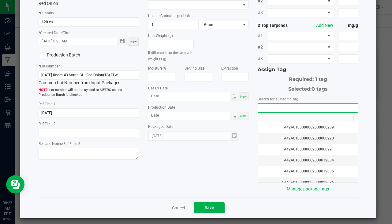
click at [268, 109] on input "NO DATA FOUND" at bounding box center [308, 108] width 100 height 9
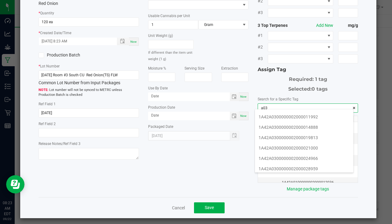
scroll to position [92, 0]
click at [311, 150] on li "1A42A0300000002000033700" at bounding box center [304, 149] width 98 height 10
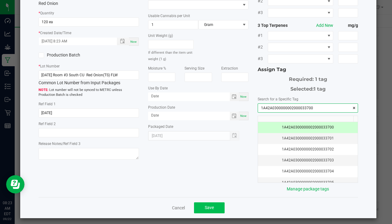
type input "1A42A0300000002000033700"
click at [214, 207] on button "Save" at bounding box center [209, 208] width 31 height 11
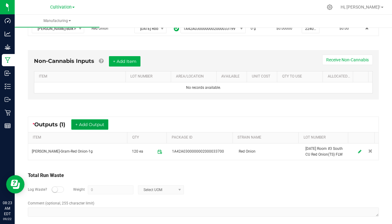
click at [93, 124] on button "+ Add Output" at bounding box center [89, 125] width 37 height 10
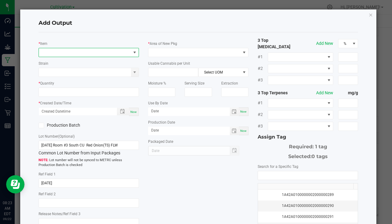
click at [52, 55] on span "NO DATA FOUND" at bounding box center [85, 52] width 92 height 9
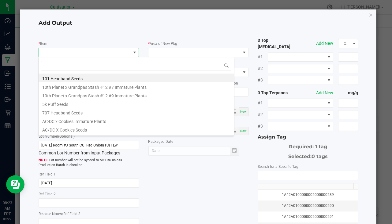
scroll to position [9, 99]
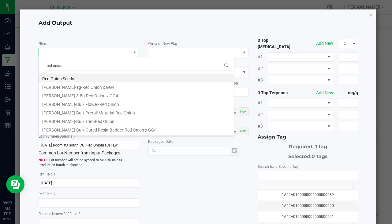
type input "red onion-3"
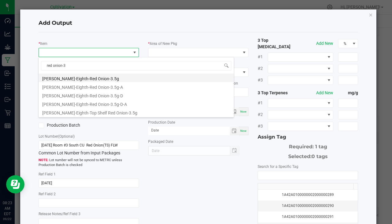
click at [79, 77] on li "[PERSON_NAME]-Eighth-Red Onion-3.5g" at bounding box center [136, 78] width 195 height 9
type input "0 ea"
type input "3.5"
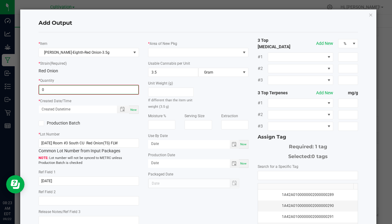
click at [60, 93] on input "0" at bounding box center [88, 90] width 99 height 9
type input "127 ea"
click at [132, 107] on div "Now" at bounding box center [134, 109] width 10 height 8
type input "09/22/2025 8:23 AM"
type input "[DATE]"
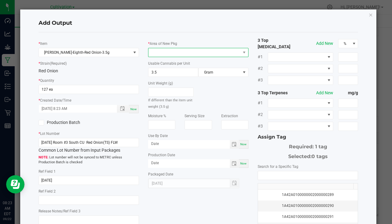
click at [174, 52] on span at bounding box center [194, 52] width 92 height 9
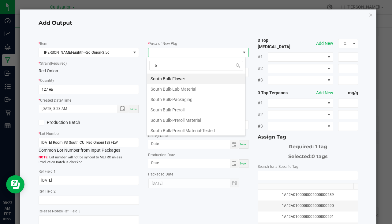
type input "bu"
click at [184, 78] on li "South Bulk-Flower" at bounding box center [196, 79] width 98 height 10
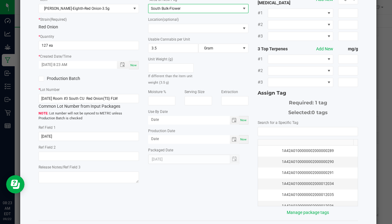
scroll to position [68, 0]
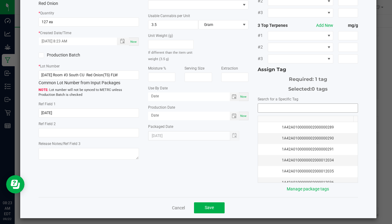
click at [281, 104] on input "NO DATA FOUND" at bounding box center [308, 108] width 100 height 9
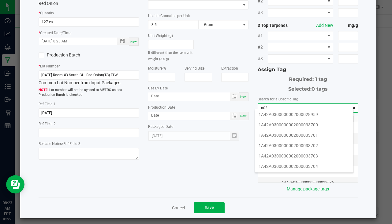
scroll to position [122, 0]
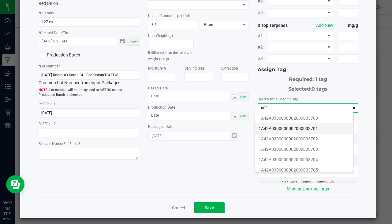
click at [304, 129] on li "1A42A0300000002000033701" at bounding box center [304, 129] width 98 height 10
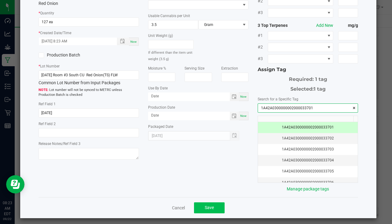
type input "1A42A0300000002000033701"
click at [216, 206] on button "Save" at bounding box center [209, 208] width 31 height 11
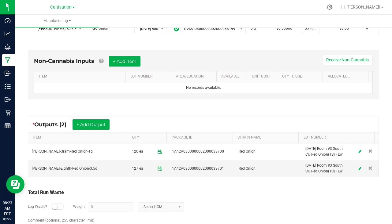
click at [86, 118] on div "* Outputs (2) + Add Output" at bounding box center [203, 124] width 350 height 15
click at [87, 125] on button "+ Add Output" at bounding box center [90, 125] width 37 height 10
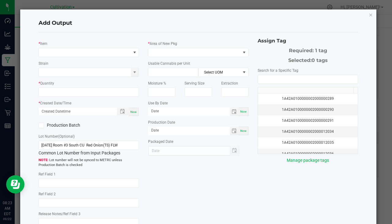
type input "7/21/25"
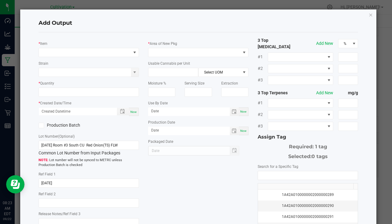
click at [43, 57] on div "* Item Strain * Quantity * Created Date/Time Now Production Batch Lot Number (O…" at bounding box center [88, 134] width 109 height 195
click at [44, 55] on span "NO DATA FOUND" at bounding box center [85, 52] width 92 height 9
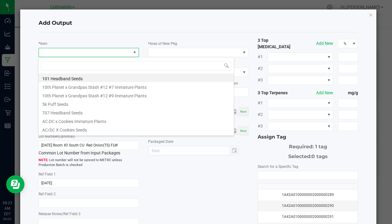
scroll to position [9, 99]
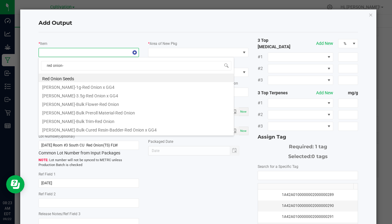
type input "red onion-3"
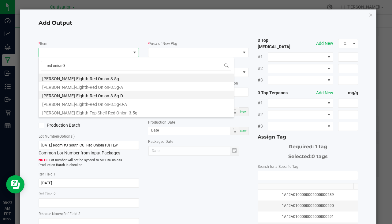
click at [98, 96] on li "[PERSON_NAME]-Eighth-Red Onion-3.5g-D" at bounding box center [136, 95] width 195 height 9
type input "0 ea"
type input "3.5"
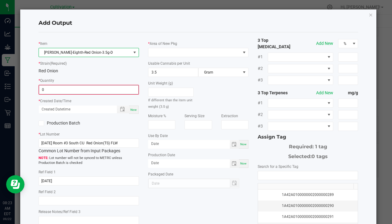
click at [61, 87] on input "0" at bounding box center [88, 90] width 99 height 9
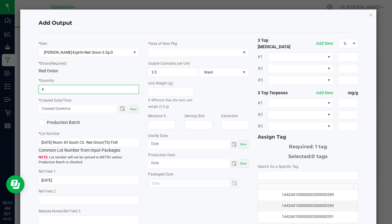
type input "4 ea"
click at [131, 111] on span "Now" at bounding box center [133, 109] width 6 height 3
type input "09/22/2025 8:23 AM"
type input "[DATE]"
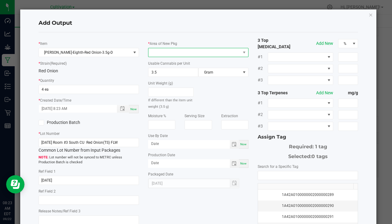
click at [156, 52] on span at bounding box center [194, 52] width 92 height 9
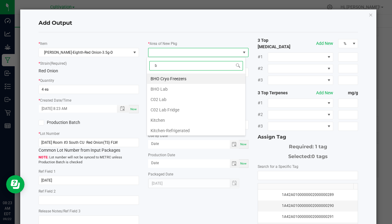
type input "bu"
click at [171, 80] on li "South Bulk-Flower" at bounding box center [196, 79] width 98 height 10
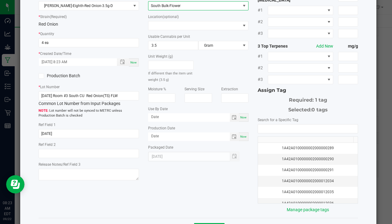
scroll to position [68, 0]
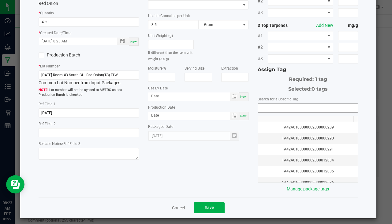
click at [280, 106] on input "NO DATA FOUND" at bounding box center [308, 108] width 100 height 9
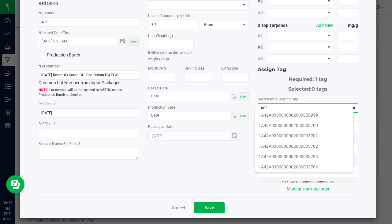
scroll to position [122, 0]
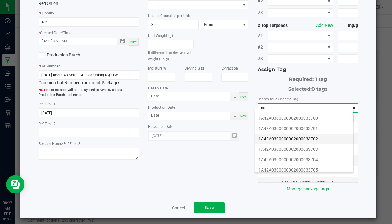
click at [301, 137] on li "1A42A0300000002000033702" at bounding box center [304, 139] width 98 height 10
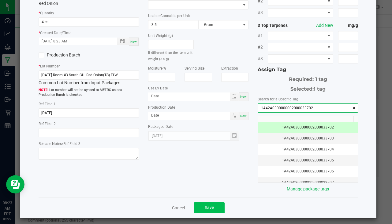
type input "1A42A0300000002000033702"
click at [216, 208] on button "Save" at bounding box center [209, 208] width 31 height 11
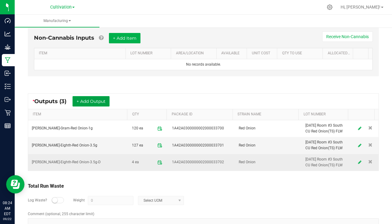
scroll to position [183, 0]
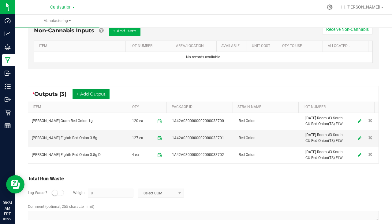
click at [90, 92] on button "+ Add Output" at bounding box center [90, 94] width 37 height 10
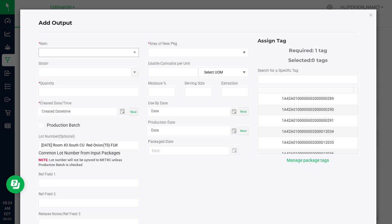
type input "7/21/25"
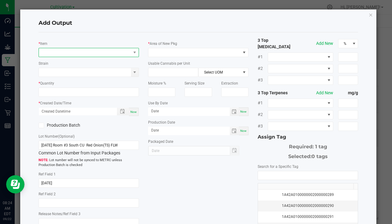
click at [70, 50] on span "NO DATA FOUND" at bounding box center [85, 52] width 92 height 9
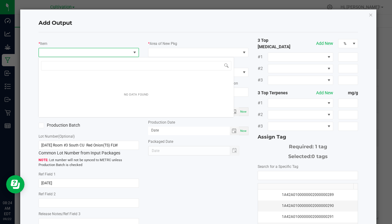
scroll to position [9, 99]
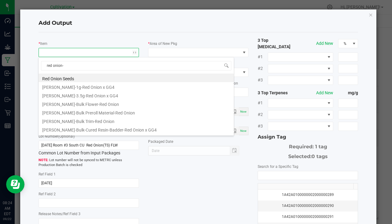
type input "red onion-7"
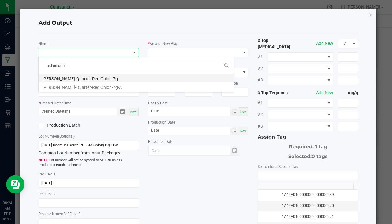
click at [87, 79] on li "[PERSON_NAME]-Quarter-Red Onion-7g" at bounding box center [136, 78] width 195 height 9
type input "0 ea"
type input "7"
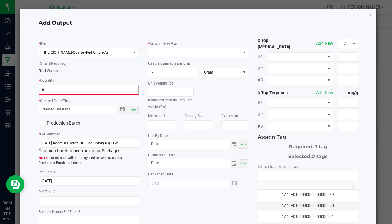
click at [65, 89] on input "0" at bounding box center [88, 90] width 99 height 9
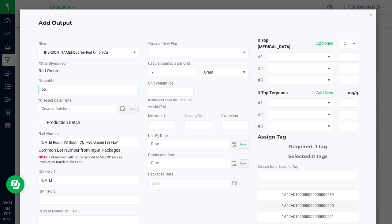
type input "55 ea"
drag, startPoint x: 135, startPoint y: 111, endPoint x: 147, endPoint y: 98, distance: 17.5
click at [135, 111] on span "Now" at bounding box center [133, 109] width 6 height 3
type input "09/22/2025 8:24 AM"
type input "[DATE]"
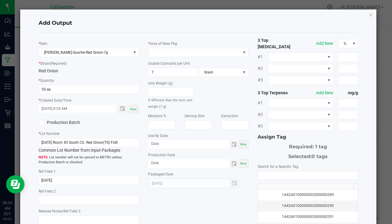
click at [167, 48] on div "* Area of New Pkg" at bounding box center [198, 48] width 100 height 17
click at [165, 51] on span at bounding box center [194, 52] width 92 height 9
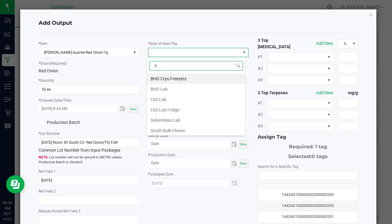
type input "bu"
click at [178, 80] on li "South Bulk-Flower" at bounding box center [196, 79] width 98 height 10
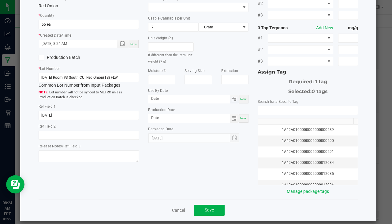
scroll to position [68, 0]
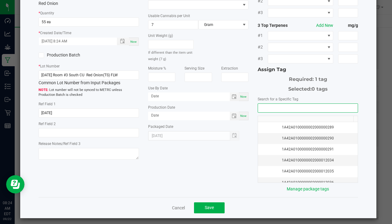
click at [267, 105] on input "NO DATA FOUND" at bounding box center [308, 108] width 100 height 9
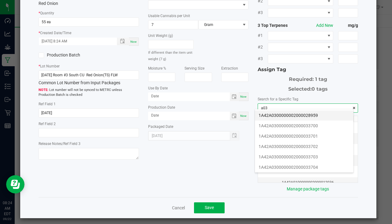
scroll to position [122, 0]
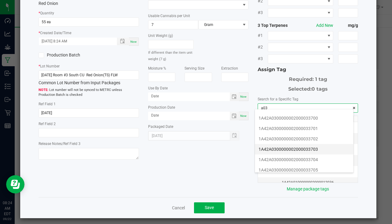
click at [305, 145] on li "1A42A0300000002000033703" at bounding box center [304, 149] width 98 height 10
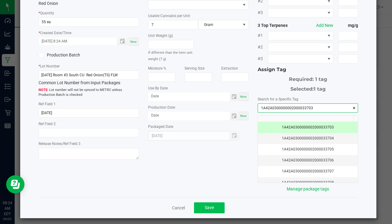
type input "1A42A0300000002000033703"
click at [216, 206] on button "Save" at bounding box center [209, 208] width 31 height 11
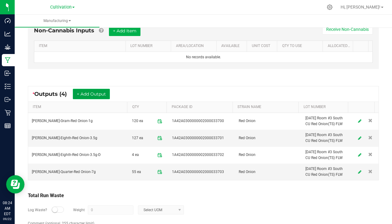
click at [94, 92] on button "+ Add Output" at bounding box center [91, 94] width 37 height 10
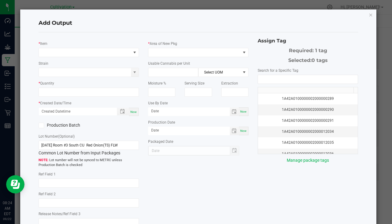
type input "7/21/25"
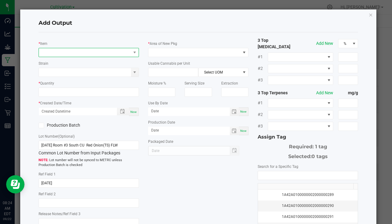
click at [81, 54] on span "NO DATA FOUND" at bounding box center [85, 52] width 92 height 9
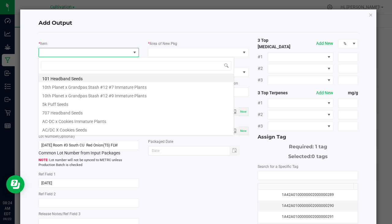
scroll to position [9, 99]
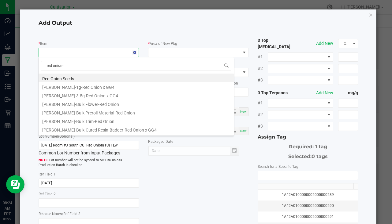
type input "red onion-1"
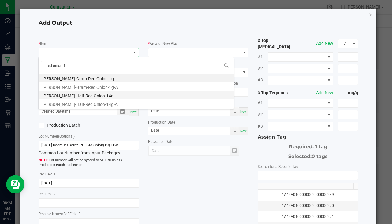
click at [87, 91] on li "[PERSON_NAME]-Half-Red Onion-14g" at bounding box center [136, 95] width 195 height 9
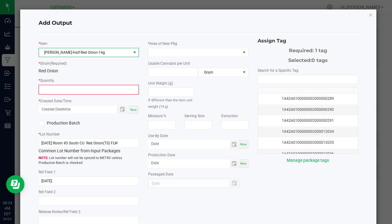
type input "0 ea"
type input "14"
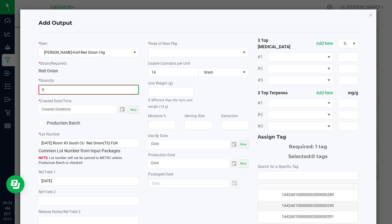
click at [60, 89] on input "0" at bounding box center [88, 90] width 99 height 9
type input "45 ea"
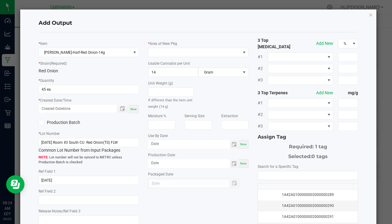
click at [135, 109] on div "Now" at bounding box center [134, 109] width 10 height 8
type input "09/22/2025 8:24 AM"
type input "[DATE]"
click at [161, 54] on span at bounding box center [194, 52] width 92 height 9
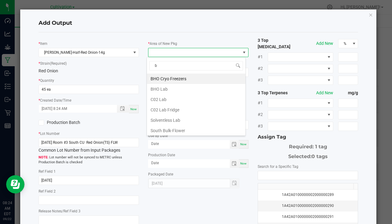
type input "bu"
click at [165, 78] on li "South Bulk-Flower" at bounding box center [196, 79] width 98 height 10
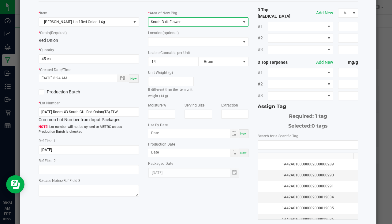
scroll to position [68, 0]
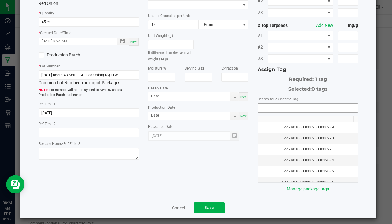
click at [279, 108] on input "NO DATA FOUND" at bounding box center [308, 108] width 100 height 9
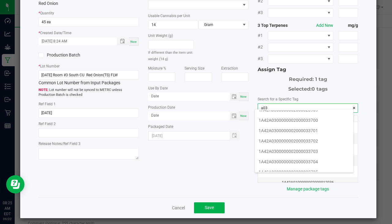
scroll to position [122, 0]
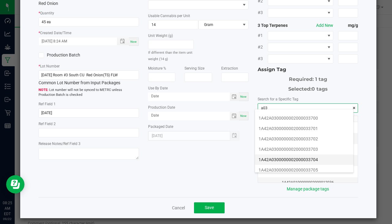
click at [308, 161] on li "1A42A0300000002000033704" at bounding box center [304, 160] width 98 height 10
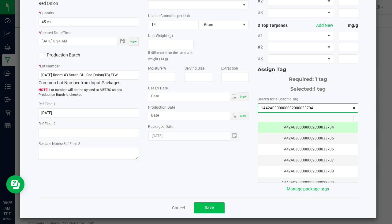
type input "1A42A0300000002000033704"
click at [220, 204] on button "Save" at bounding box center [209, 208] width 31 height 11
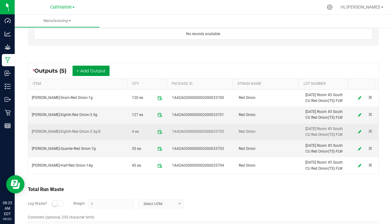
scroll to position [214, 0]
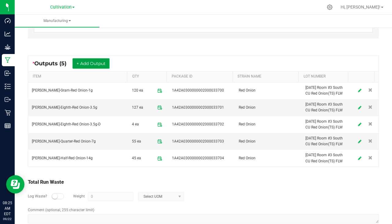
click at [88, 63] on button "+ Add Output" at bounding box center [90, 63] width 37 height 10
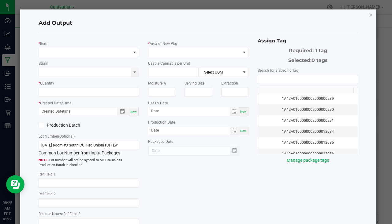
type input "7/21/25"
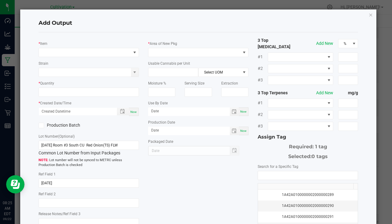
click at [46, 57] on div "* Item Strain * Quantity * Created Date/Time Now Production Batch Lot Number (O…" at bounding box center [88, 134] width 109 height 195
click at [50, 53] on span "NO DATA FOUND" at bounding box center [85, 52] width 92 height 9
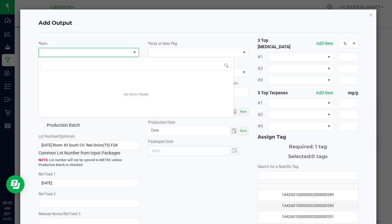
scroll to position [9, 99]
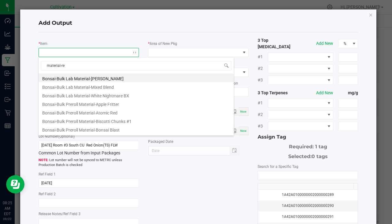
type input "material-red"
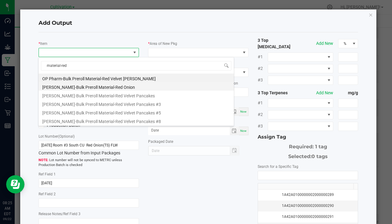
click at [90, 85] on li "[PERSON_NAME]-Bulk Preroll Material-Red Onion" at bounding box center [136, 86] width 195 height 9
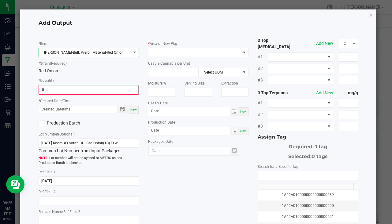
click at [59, 91] on input "0" at bounding box center [88, 90] width 99 height 9
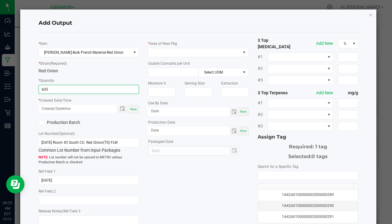
type input "605.0000 g"
click at [131, 112] on div "Now" at bounding box center [134, 109] width 10 height 8
type input "09/22/2025 8:25 AM"
type input "[DATE]"
drag, startPoint x: 166, startPoint y: 47, endPoint x: 162, endPoint y: 56, distance: 9.4
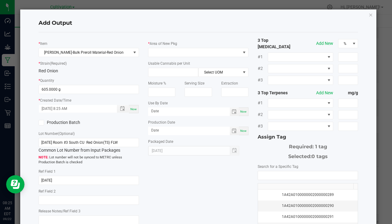
click at [166, 48] on div "* Area of New Pkg" at bounding box center [198, 48] width 100 height 17
click at [162, 56] on span at bounding box center [194, 52] width 92 height 9
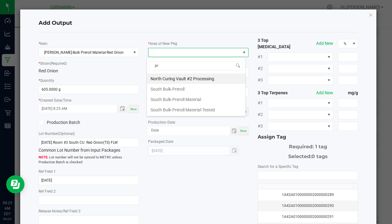
type input "pre"
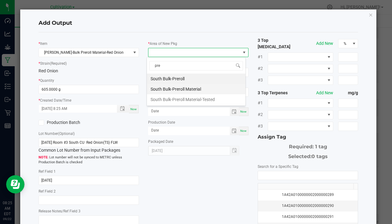
click at [224, 89] on li "South Bulk-Preroll Material" at bounding box center [196, 89] width 98 height 10
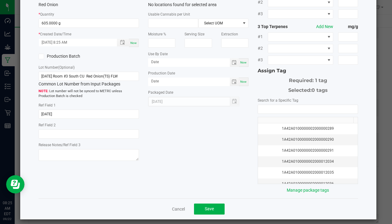
scroll to position [68, 0]
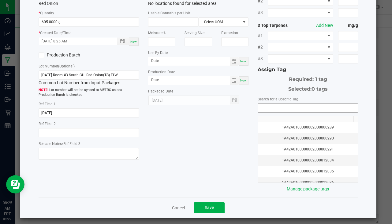
click at [264, 105] on input "NO DATA FOUND" at bounding box center [308, 108] width 100 height 9
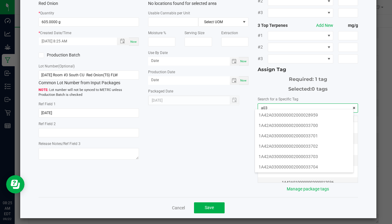
scroll to position [122, 0]
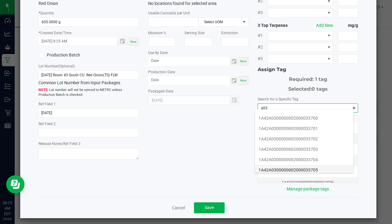
click at [280, 166] on li "1A42A0300000002000033705" at bounding box center [304, 170] width 98 height 10
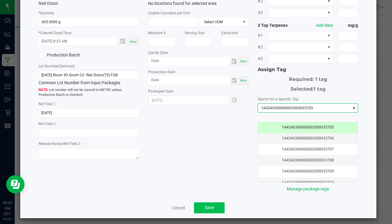
type input "1A42A0300000002000033705"
click at [216, 209] on button "Save" at bounding box center [209, 208] width 31 height 11
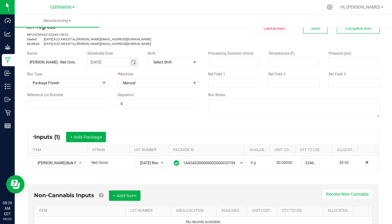
scroll to position [0, 0]
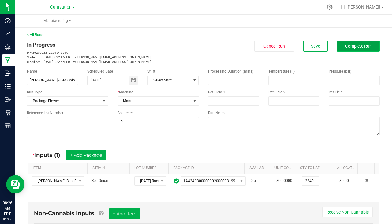
click at [354, 42] on button "Complete Run" at bounding box center [358, 46] width 43 height 11
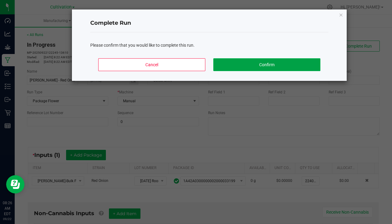
click at [256, 65] on button "Confirm" at bounding box center [266, 64] width 107 height 13
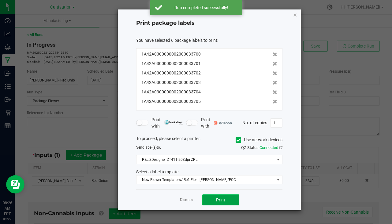
click at [231, 196] on button "Print" at bounding box center [220, 200] width 37 height 11
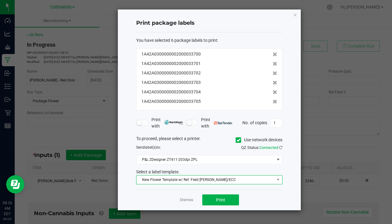
click at [199, 182] on span "New Flower Template w/ Ref. Field SLATER/ECC" at bounding box center [205, 180] width 138 height 9
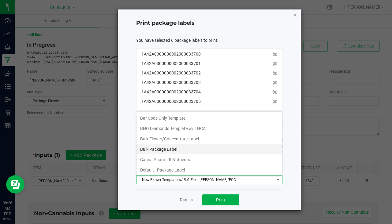
click at [164, 152] on li "Bulk Package Label" at bounding box center [209, 149] width 146 height 10
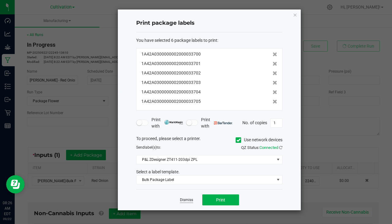
click at [189, 200] on link "Dismiss" at bounding box center [186, 200] width 13 height 5
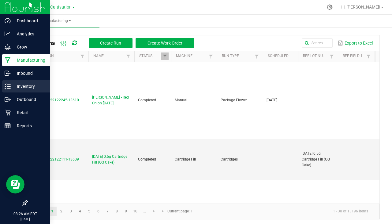
click at [24, 87] on p "Inventory" at bounding box center [29, 86] width 37 height 7
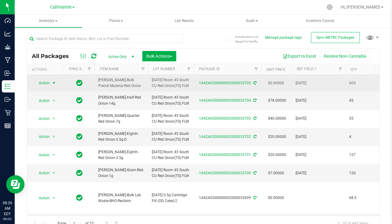
click at [48, 86] on span "Action" at bounding box center [41, 83] width 17 height 9
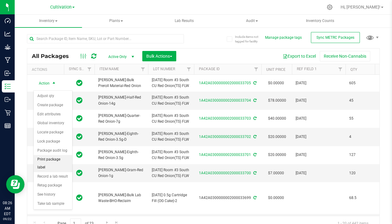
click at [51, 159] on li "Print package label" at bounding box center [53, 163] width 39 height 17
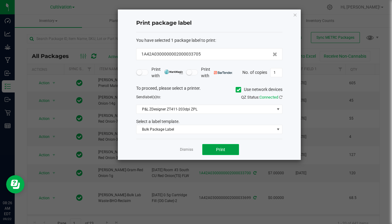
click at [220, 148] on span "Print" at bounding box center [220, 149] width 9 height 5
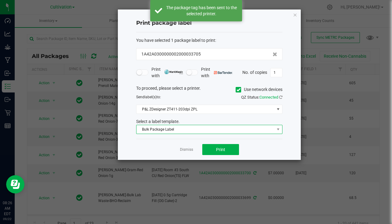
click at [175, 129] on span "Bulk Package Label" at bounding box center [205, 129] width 138 height 9
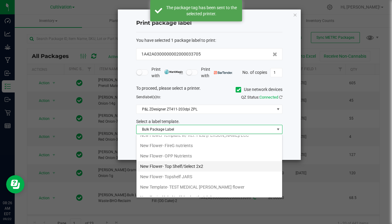
scroll to position [214, 0]
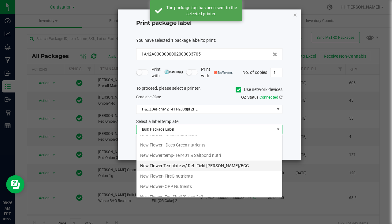
click at [217, 164] on li "New Flower Template w/ Ref. Field SLATER/ECC" at bounding box center [209, 166] width 146 height 10
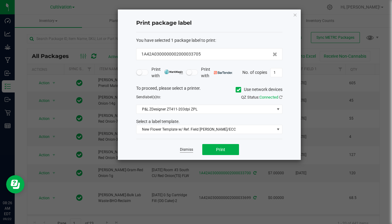
click at [191, 148] on link "Dismiss" at bounding box center [186, 149] width 13 height 5
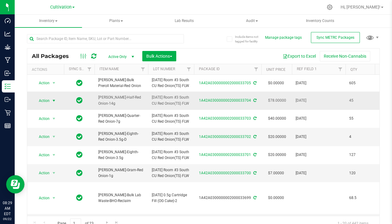
click at [56, 103] on span "select" at bounding box center [53, 100] width 5 height 5
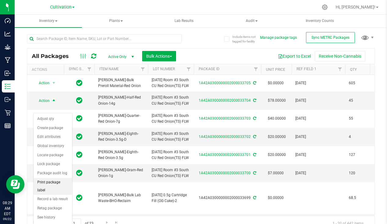
click at [53, 187] on li "Print package label" at bounding box center [53, 186] width 39 height 17
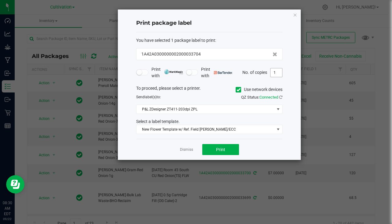
click at [273, 72] on input "1" at bounding box center [276, 73] width 12 height 9
type input "45"
click at [224, 145] on button "Print" at bounding box center [220, 149] width 37 height 11
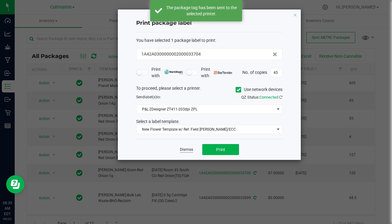
click at [181, 152] on link "Dismiss" at bounding box center [186, 149] width 13 height 5
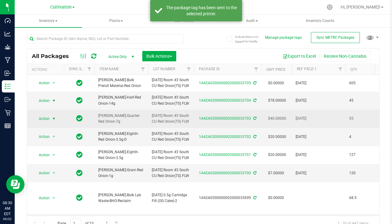
click at [50, 123] on span "select" at bounding box center [54, 119] width 8 height 9
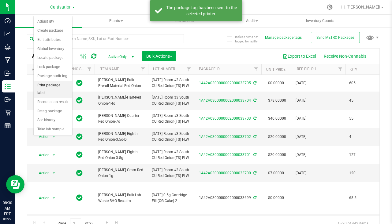
click at [54, 87] on li "Print package label" at bounding box center [53, 89] width 39 height 17
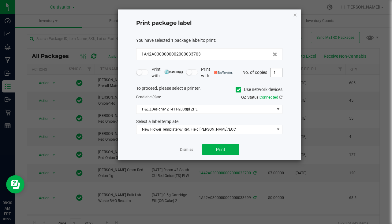
click at [277, 71] on input "1" at bounding box center [276, 73] width 12 height 9
type input "55"
click at [216, 147] on span "Print" at bounding box center [220, 149] width 9 height 5
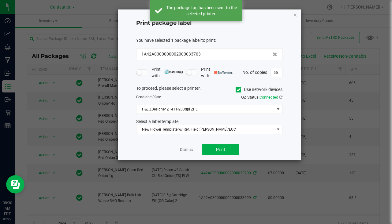
click at [192, 150] on link "Dismiss" at bounding box center [186, 149] width 13 height 5
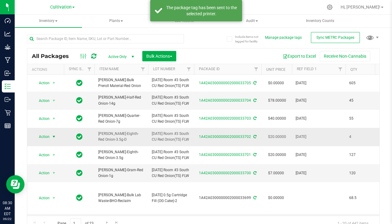
click at [55, 139] on span "select" at bounding box center [53, 137] width 5 height 5
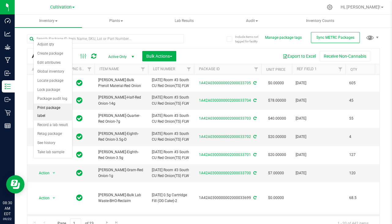
click at [55, 110] on li "Print package label" at bounding box center [53, 112] width 39 height 17
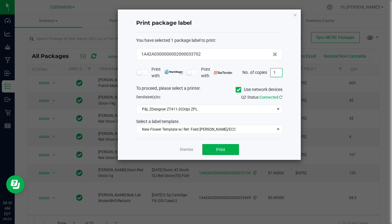
click at [273, 72] on input "1" at bounding box center [276, 73] width 12 height 9
type input "4"
click at [221, 150] on span "Print" at bounding box center [220, 149] width 9 height 5
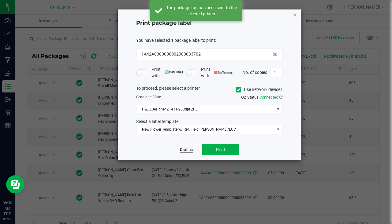
click at [185, 148] on link "Dismiss" at bounding box center [186, 149] width 13 height 5
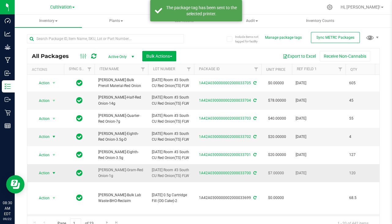
click at [48, 178] on span "Action" at bounding box center [41, 173] width 17 height 9
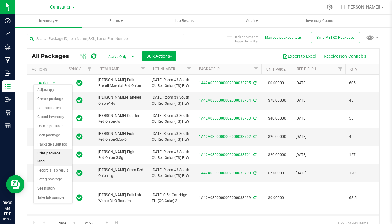
click at [45, 158] on li "Print package label" at bounding box center [53, 157] width 39 height 17
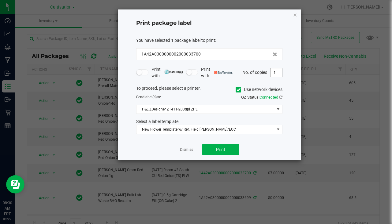
click at [276, 73] on input "1" at bounding box center [276, 73] width 12 height 9
type input "120"
click at [215, 146] on button "Print" at bounding box center [220, 149] width 37 height 11
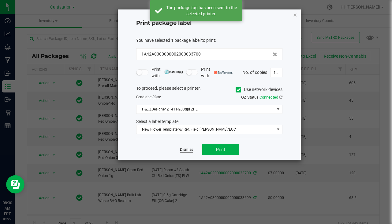
click at [185, 151] on link "Dismiss" at bounding box center [186, 149] width 13 height 5
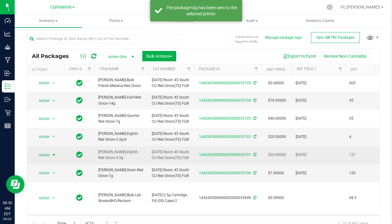
click at [53, 158] on span "select" at bounding box center [53, 155] width 5 height 5
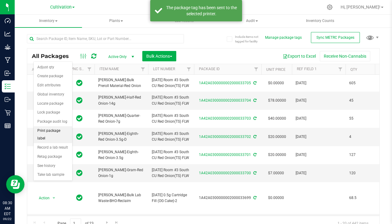
click at [54, 128] on li "Print package label" at bounding box center [53, 135] width 39 height 17
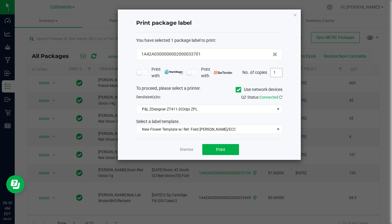
click at [279, 73] on input "1" at bounding box center [276, 73] width 12 height 9
type input "127"
click at [218, 149] on span "Print" at bounding box center [220, 149] width 9 height 5
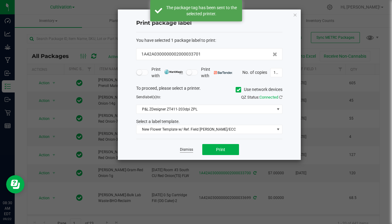
click at [185, 150] on link "Dismiss" at bounding box center [186, 149] width 13 height 5
